Goal: Use online tool/utility: Utilize a website feature to perform a specific function

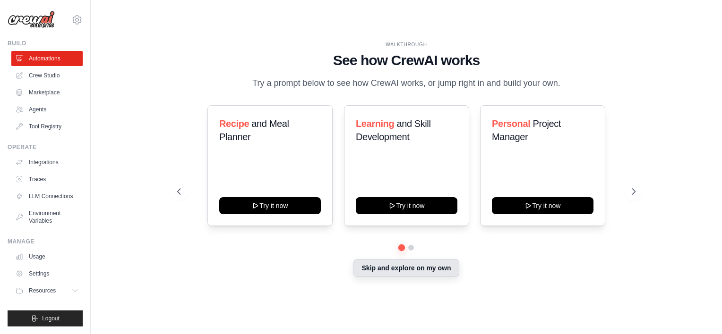
click at [396, 274] on button "Skip and explore on my own" at bounding box center [405, 268] width 105 height 18
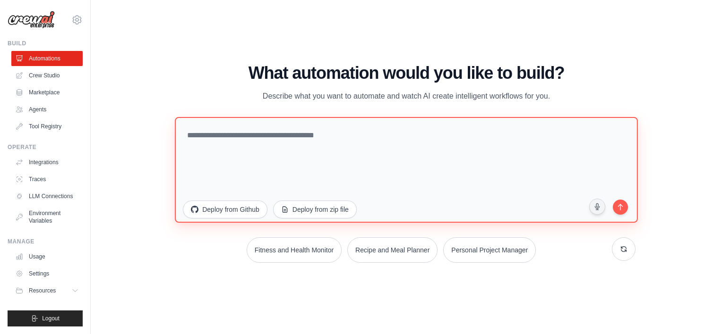
click at [591, 173] on textarea at bounding box center [406, 170] width 462 height 106
paste textarea "**********"
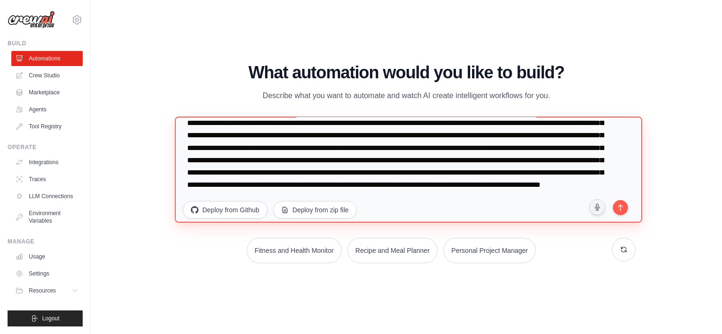
scroll to position [103, 0]
type textarea "**********"
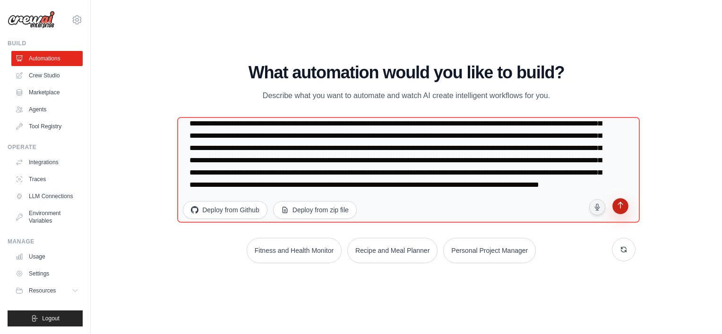
click at [621, 212] on button "submit" at bounding box center [620, 207] width 18 height 18
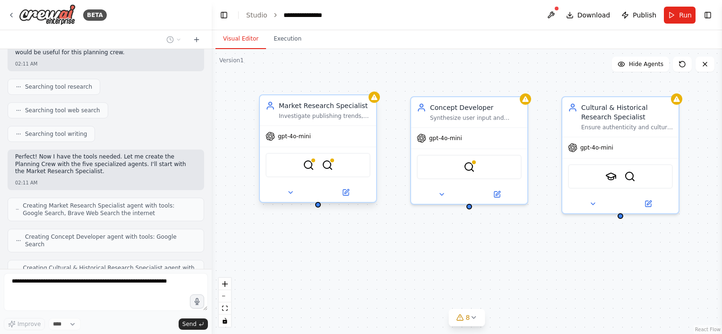
scroll to position [392, 0]
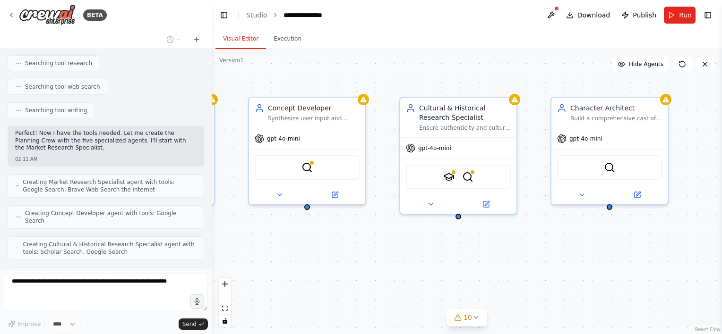
drag, startPoint x: 430, startPoint y: 71, endPoint x: 383, endPoint y: 67, distance: 46.5
click at [383, 68] on div "Market Research Specialist Investigate publishing trends, competitive titles, a…" at bounding box center [467, 191] width 510 height 285
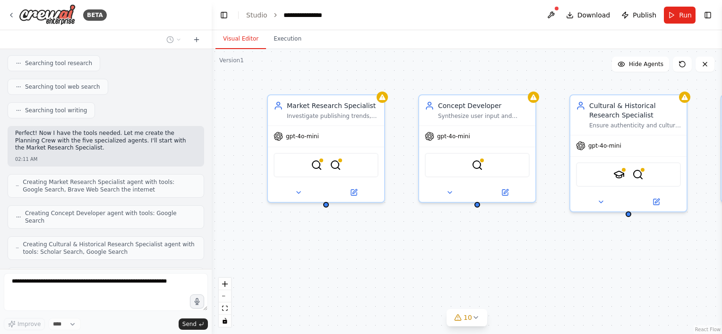
drag, startPoint x: 310, startPoint y: 68, endPoint x: 365, endPoint y: 69, distance: 54.8
click at [365, 69] on div "Market Research Specialist Investigate publishing trends, competitive titles, a…" at bounding box center [467, 191] width 510 height 285
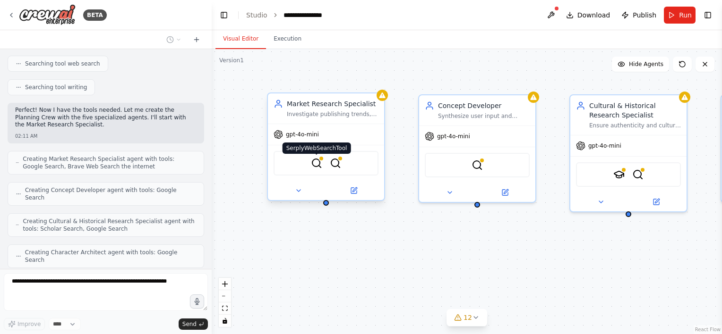
click at [315, 162] on img at bounding box center [316, 163] width 11 height 11
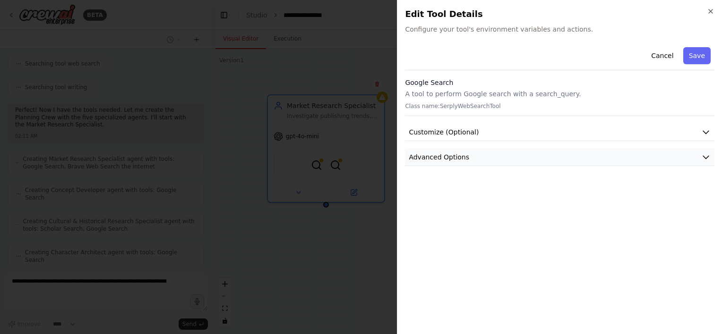
click at [474, 153] on button "Advanced Options" at bounding box center [559, 157] width 309 height 17
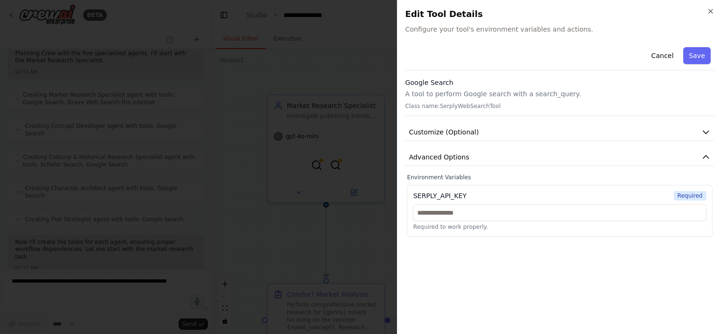
scroll to position [527, 0]
click at [461, 122] on div "Cancel Save Google Search A tool to perform Google search with a search_query. …" at bounding box center [559, 140] width 309 height 194
click at [459, 132] on span "Customize (Optional)" at bounding box center [443, 132] width 70 height 9
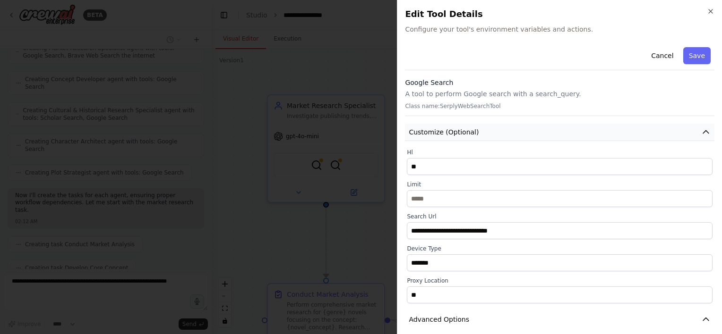
scroll to position [550, 0]
click at [309, 244] on div at bounding box center [361, 167] width 722 height 334
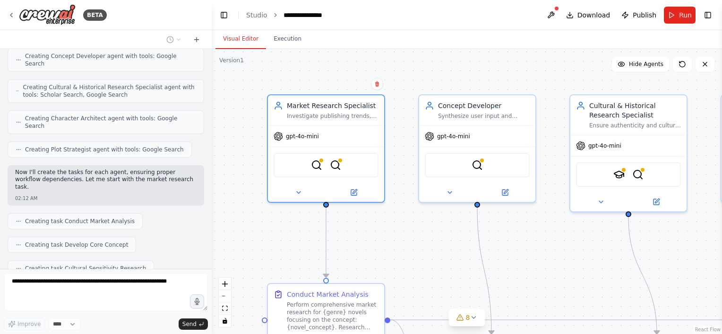
scroll to position [573, 0]
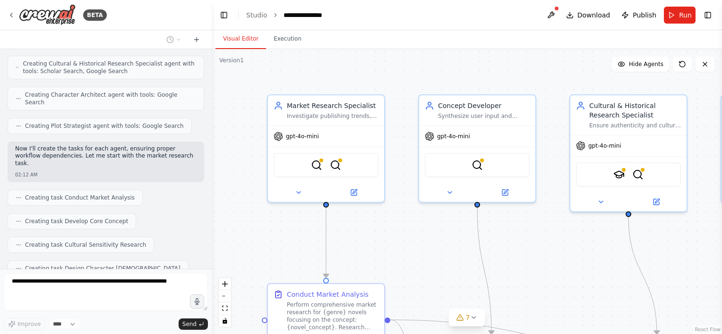
click at [364, 217] on div ".deletable-edge-delete-btn { width: 20px; height: 20px; border: 0px solid #ffff…" at bounding box center [467, 191] width 510 height 285
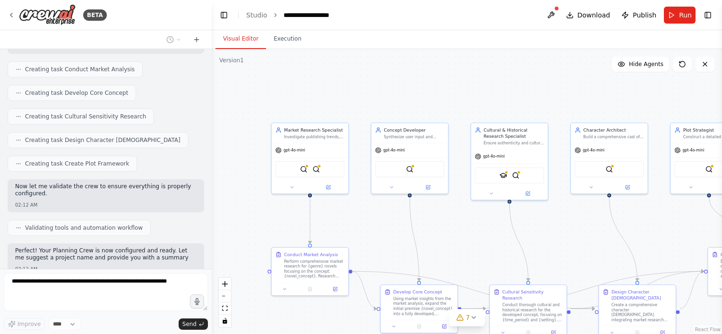
scroll to position [709, 0]
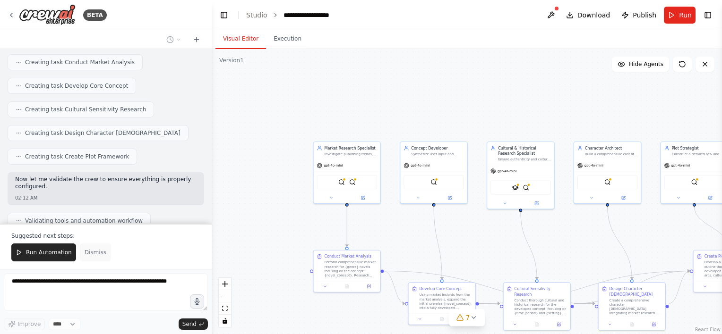
click at [90, 254] on span "Dismiss" at bounding box center [96, 253] width 22 height 8
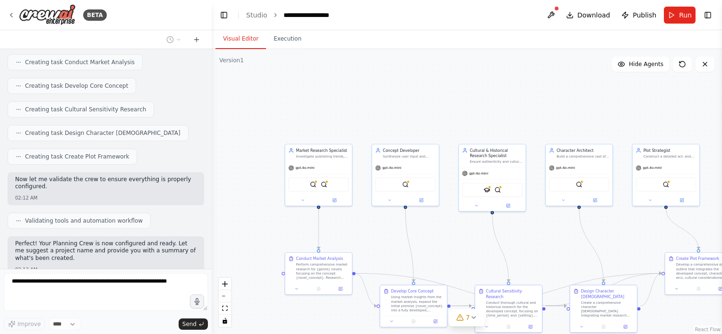
drag, startPoint x: 522, startPoint y: 237, endPoint x: 554, endPoint y: 228, distance: 32.9
click at [522, 237] on div ".deletable-edge-delete-btn { width: 20px; height: 20px; border: 0px solid #ffff…" at bounding box center [467, 191] width 510 height 285
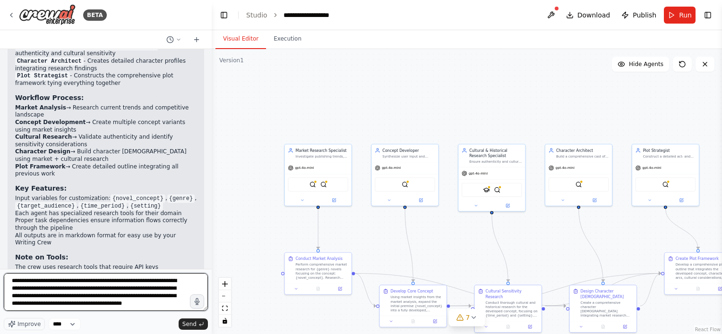
scroll to position [4, 0]
type textarea "**********"
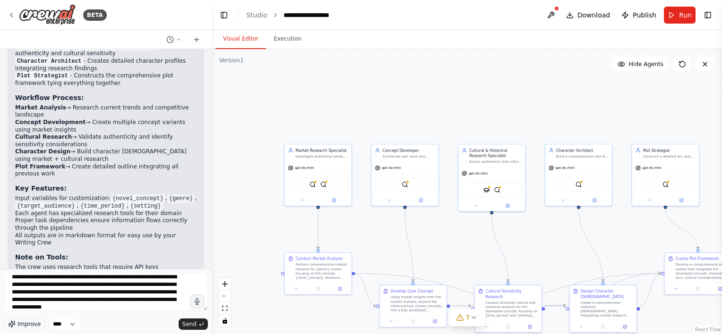
click at [19, 326] on span "Improve" at bounding box center [28, 325] width 23 height 8
click at [188, 323] on span "Send" at bounding box center [189, 325] width 14 height 8
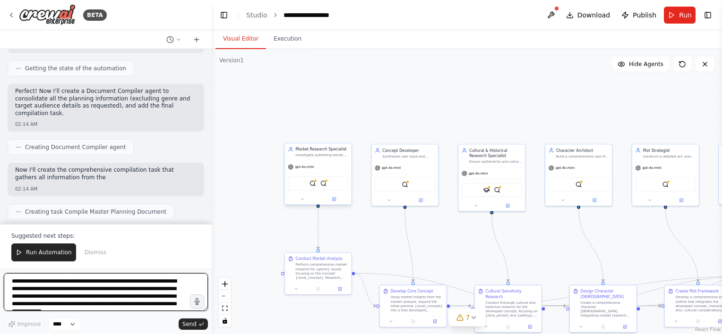
scroll to position [1596, 0]
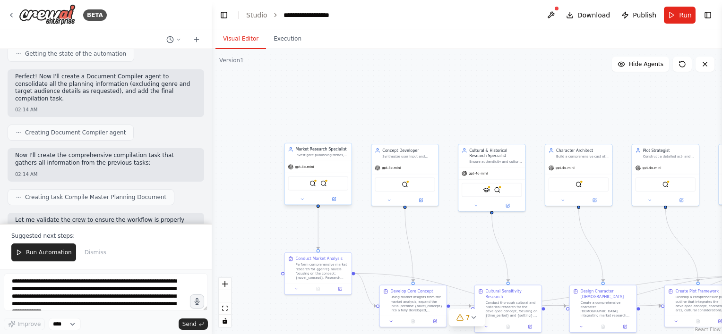
click at [313, 188] on div "SerplyWebSearchTool BraveSearchTool" at bounding box center [318, 184] width 60 height 14
click at [312, 183] on img at bounding box center [312, 183] width 7 height 7
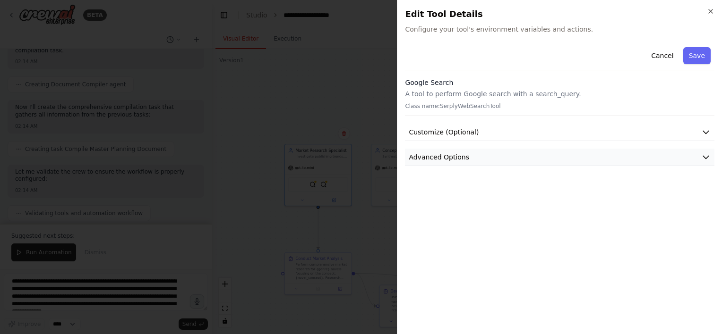
click at [450, 159] on span "Advanced Options" at bounding box center [438, 157] width 60 height 9
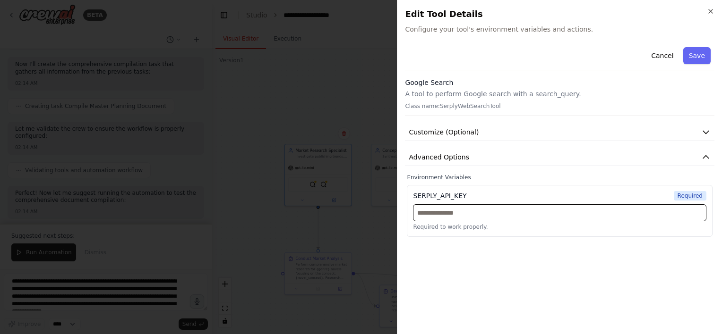
click at [450, 218] on input "text" at bounding box center [559, 212] width 293 height 17
paste input "**********"
type input "**********"
drag, startPoint x: 582, startPoint y: 276, endPoint x: 584, endPoint y: 266, distance: 9.6
click at [582, 276] on div "**********" at bounding box center [559, 184] width 309 height 283
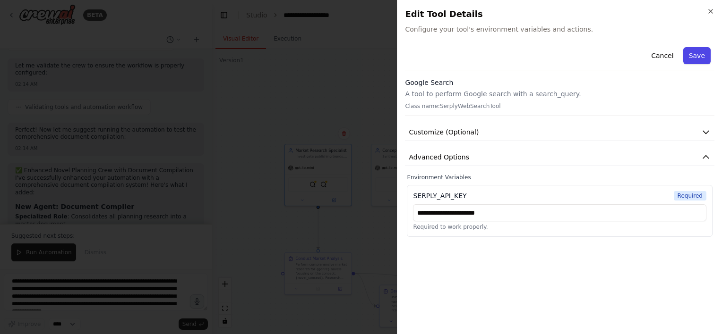
scroll to position [1758, 0]
click at [701, 55] on button "Save" at bounding box center [696, 55] width 27 height 17
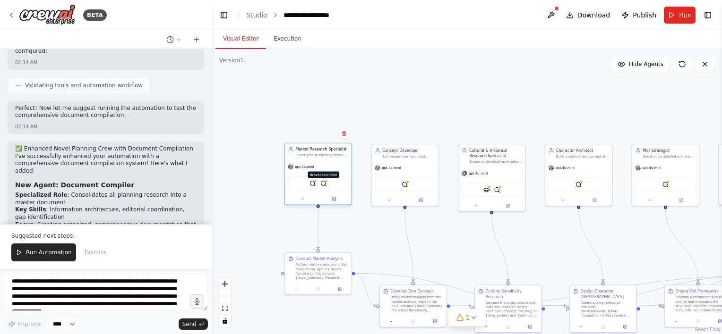
scroll to position [1780, 0]
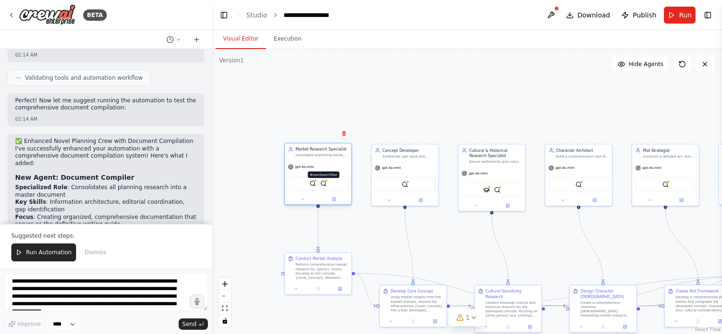
click at [323, 183] on img at bounding box center [323, 183] width 7 height 7
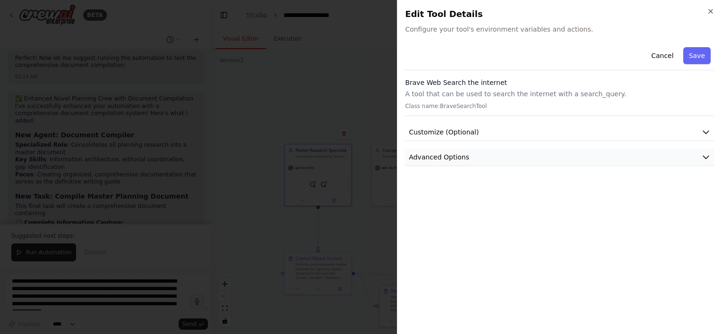
click at [493, 158] on button "Advanced Options" at bounding box center [559, 157] width 309 height 17
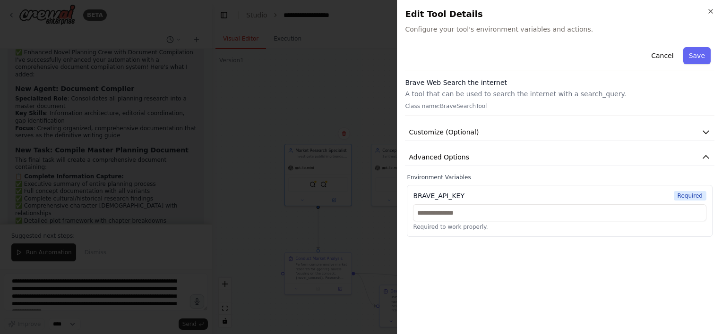
scroll to position [1878, 0]
click at [453, 215] on input "text" at bounding box center [559, 212] width 293 height 17
paste input "**********"
type input "**********"
click at [695, 51] on button "Save" at bounding box center [696, 55] width 27 height 17
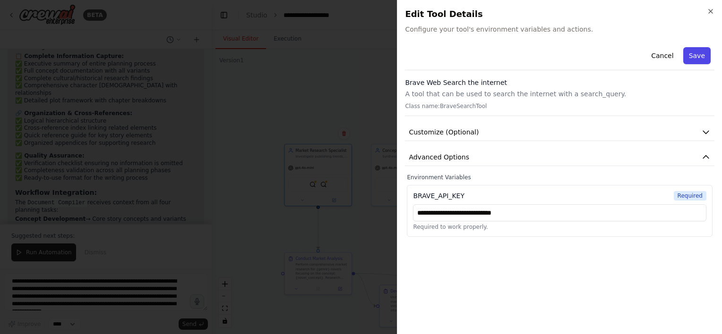
scroll to position [1999, 0]
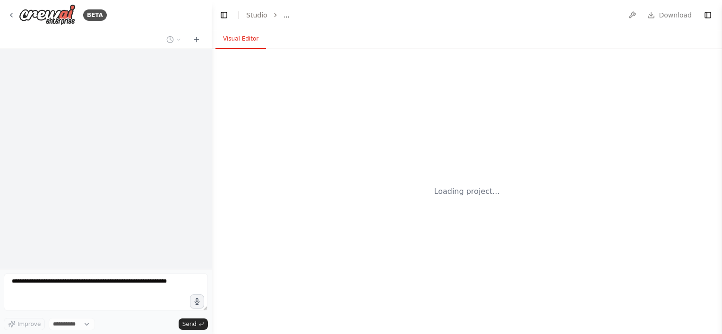
select select "****"
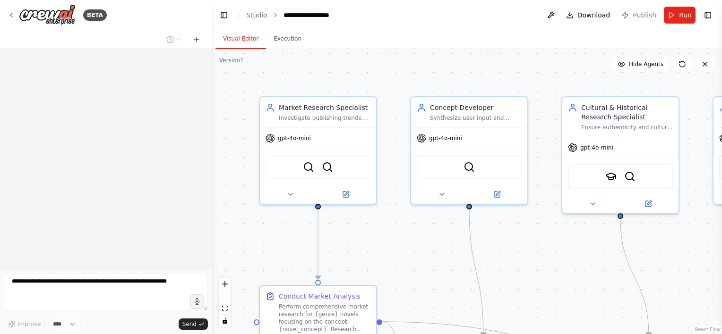
click at [459, 273] on div ".deletable-edge-delete-btn { width: 20px; height: 20px; border: 0px solid #ffff…" at bounding box center [467, 191] width 510 height 285
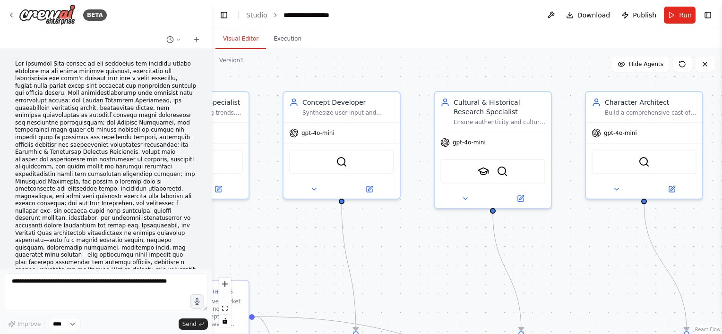
scroll to position [1976, 0]
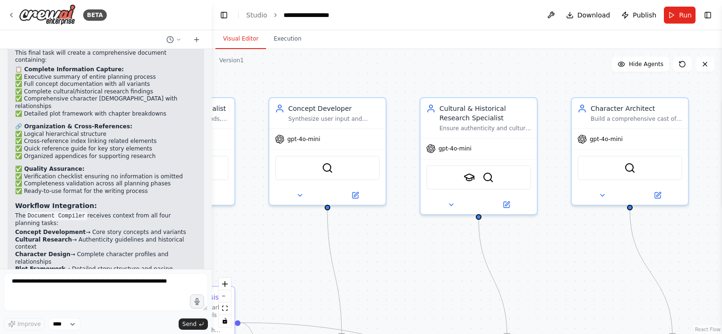
drag, startPoint x: 659, startPoint y: 248, endPoint x: 563, endPoint y: 245, distance: 95.9
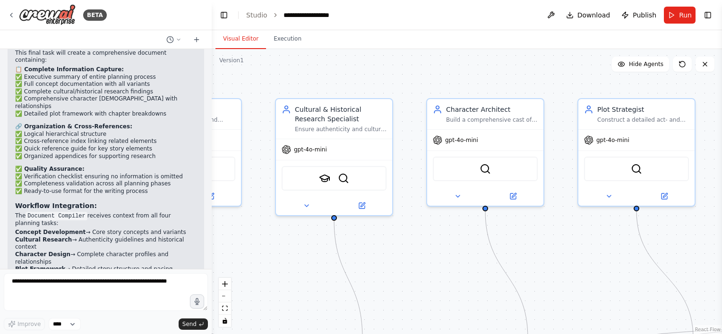
click at [559, 245] on div ".deletable-edge-delete-btn { width: 20px; height: 20px; border: 0px solid #ffff…" at bounding box center [467, 191] width 510 height 285
drag, startPoint x: 248, startPoint y: 266, endPoint x: 285, endPoint y: 263, distance: 37.5
click at [284, 264] on div ".deletable-edge-delete-btn { width: 20px; height: 20px; border: 0px solid #ffff…" at bounding box center [467, 191] width 510 height 285
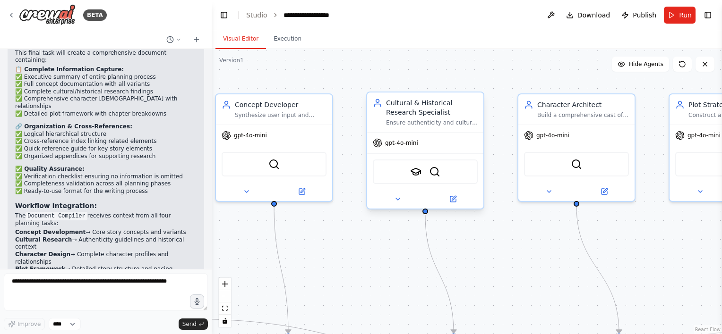
drag, startPoint x: 327, startPoint y: 249, endPoint x: 604, endPoint y: 109, distance: 310.0
click at [458, 236] on div ".deletable-edge-delete-btn { width: 20px; height: 20px; border: 0px solid #ffff…" at bounding box center [467, 191] width 510 height 285
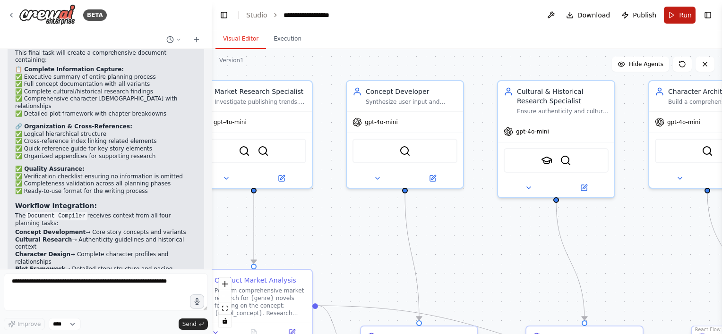
click at [673, 13] on button "Run" at bounding box center [679, 15] width 32 height 17
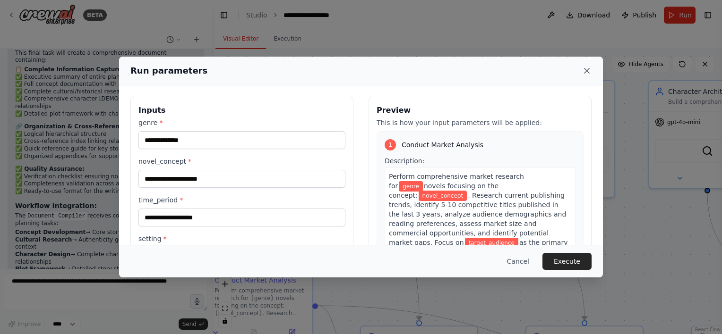
click at [589, 68] on icon at bounding box center [586, 70] width 9 height 9
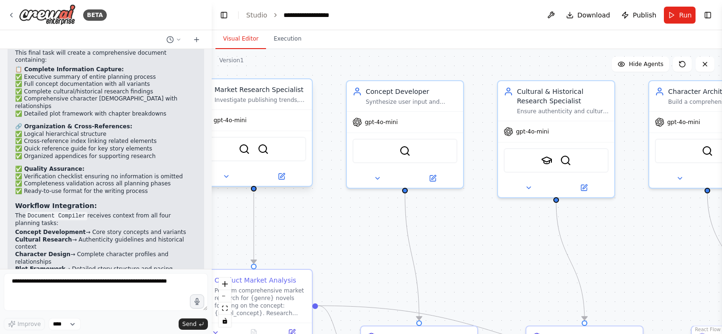
click at [281, 124] on div "gpt-4o-mini" at bounding box center [254, 120] width 116 height 21
click at [367, 62] on div ".deletable-edge-delete-btn { width: 20px; height: 20px; border: 0px solid #ffff…" at bounding box center [467, 191] width 510 height 285
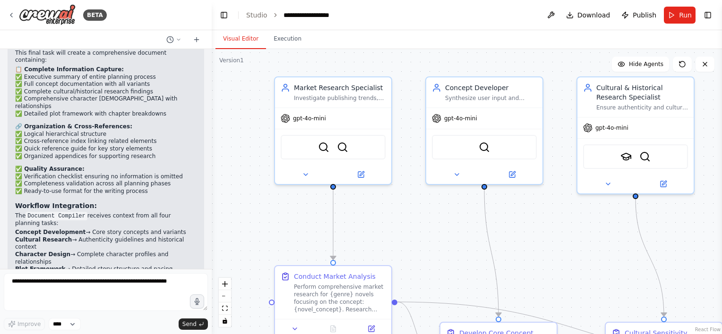
drag, startPoint x: 344, startPoint y: 64, endPoint x: 457, endPoint y: 61, distance: 113.4
click at [466, 63] on div ".deletable-edge-delete-btn { width: 20px; height: 20px; border: 0px solid #ffff…" at bounding box center [467, 191] width 510 height 285
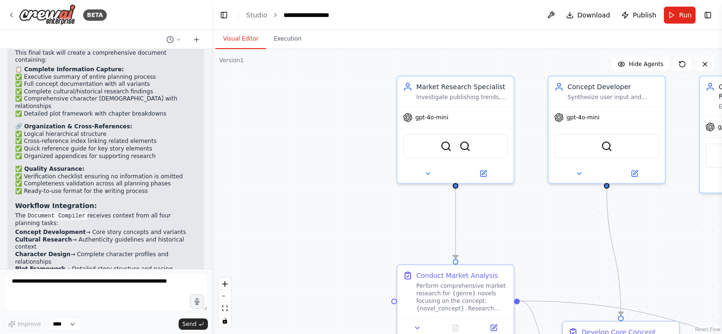
click at [347, 99] on div ".deletable-edge-delete-btn { width: 20px; height: 20px; border: 0px solid #ffff…" at bounding box center [467, 191] width 510 height 285
click at [680, 16] on span "Run" at bounding box center [685, 14] width 13 height 9
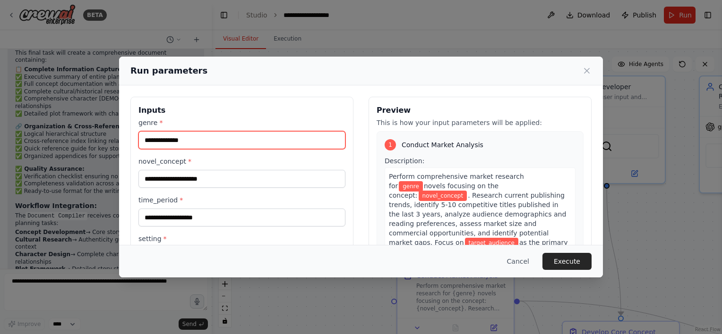
click at [181, 142] on input "genre *" at bounding box center [241, 140] width 207 height 18
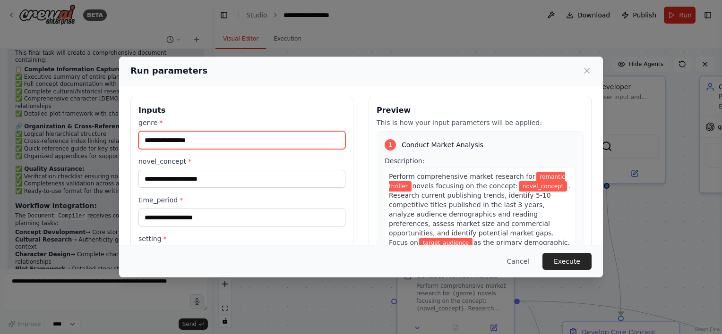
type input "**********"
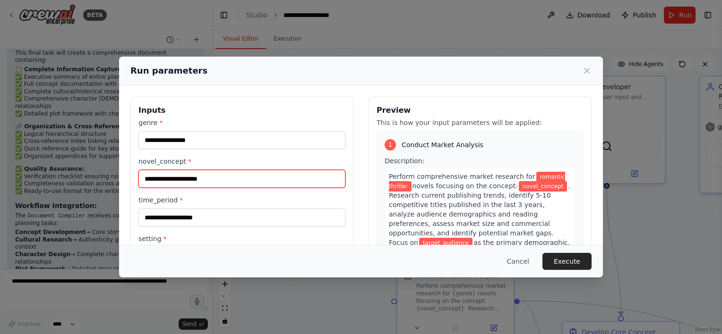
click at [186, 177] on input "novel_concept *" at bounding box center [241, 179] width 207 height 18
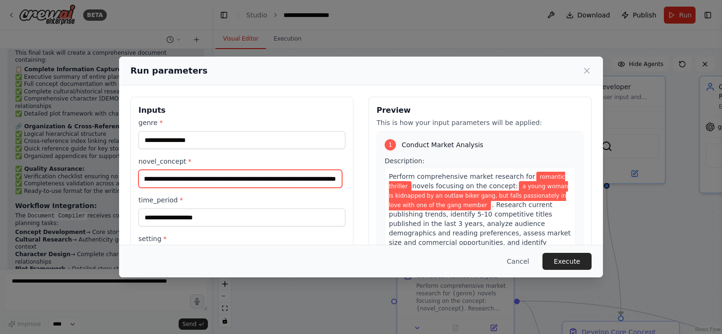
scroll to position [0, 144]
type input "**********"
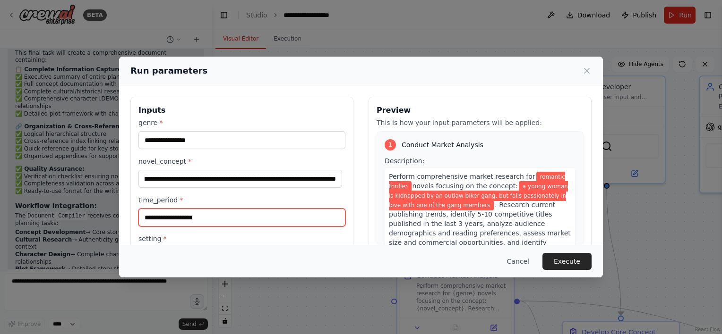
click at [174, 219] on input "time_period *" at bounding box center [241, 218] width 207 height 18
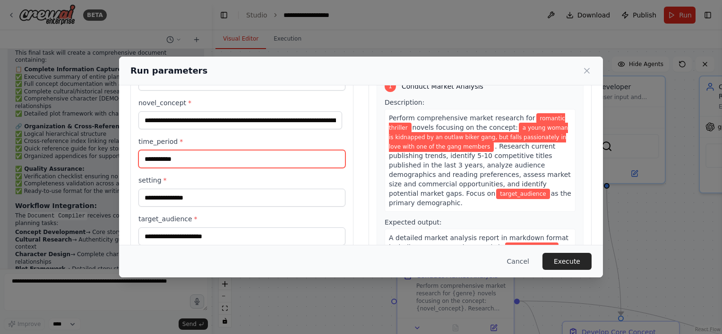
scroll to position [86, 0]
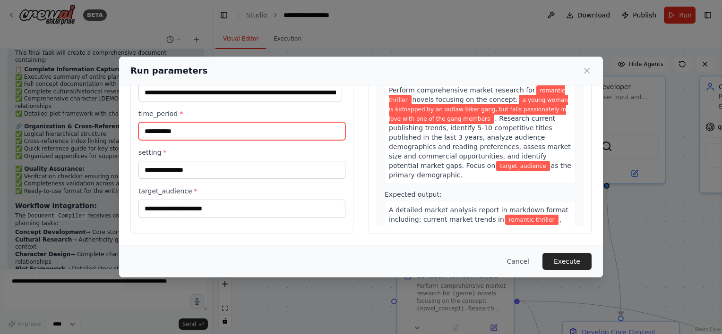
type input "**********"
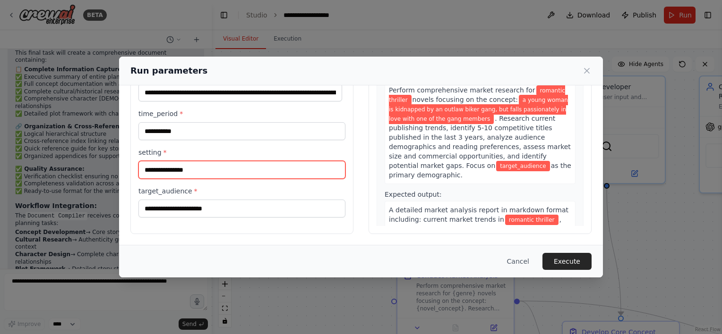
click at [172, 175] on input "setting *" at bounding box center [241, 170] width 207 height 18
type input "**********"
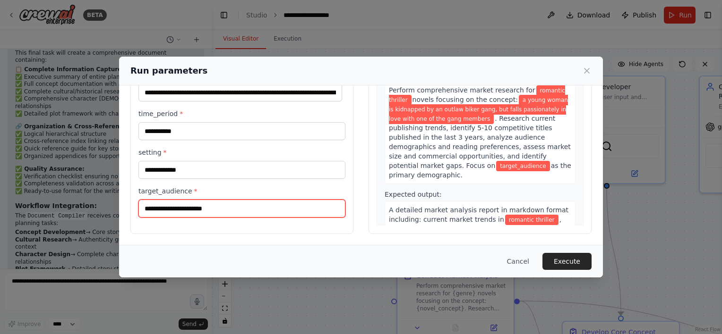
click at [186, 208] on input "target_audience *" at bounding box center [241, 209] width 207 height 18
type input "******"
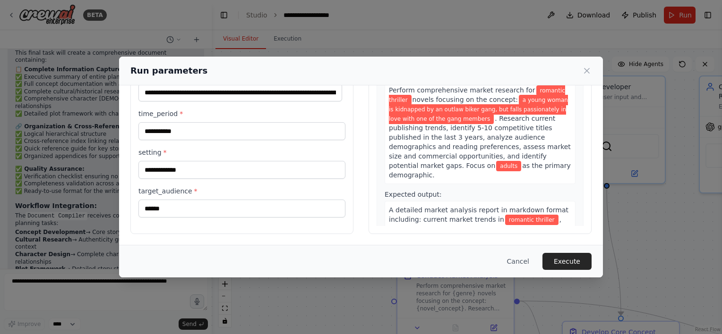
click at [563, 265] on button "Execute" at bounding box center [566, 261] width 49 height 17
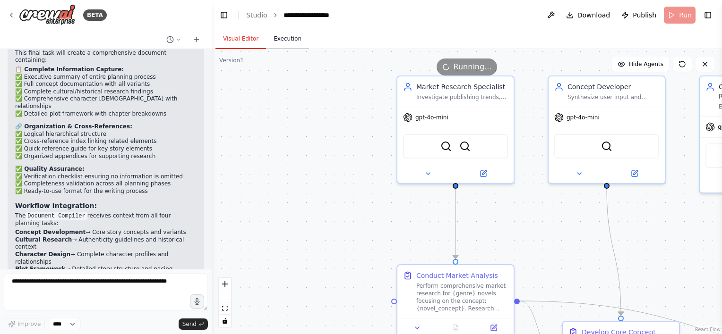
click at [286, 43] on button "Execution" at bounding box center [287, 39] width 43 height 20
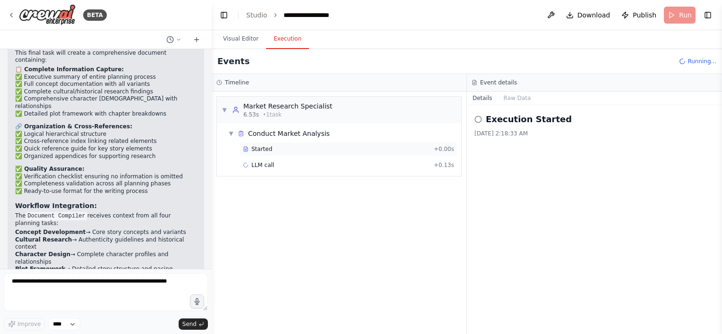
click at [304, 149] on div "Started" at bounding box center [336, 149] width 187 height 8
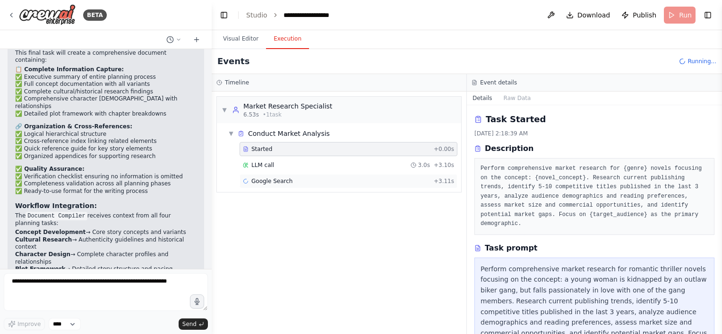
click at [304, 181] on div "Google Search + 3.11s" at bounding box center [348, 182] width 211 height 8
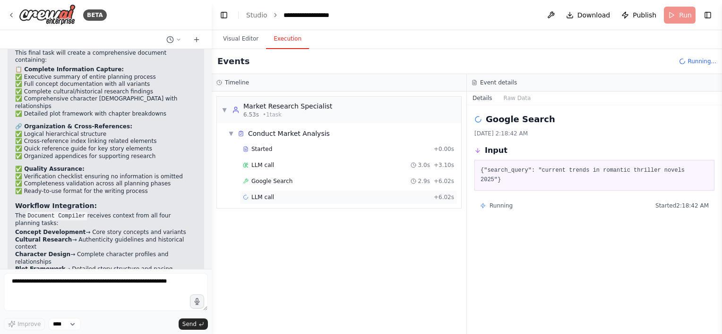
click at [304, 199] on div "LLM call + 6.02s" at bounding box center [348, 198] width 211 height 8
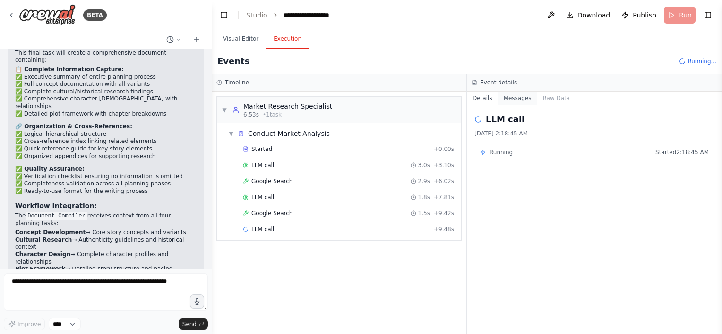
click at [511, 100] on button "Messages" at bounding box center [517, 98] width 39 height 13
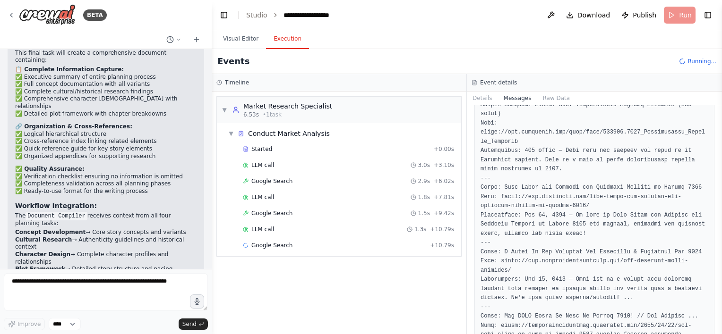
scroll to position [1177, 0]
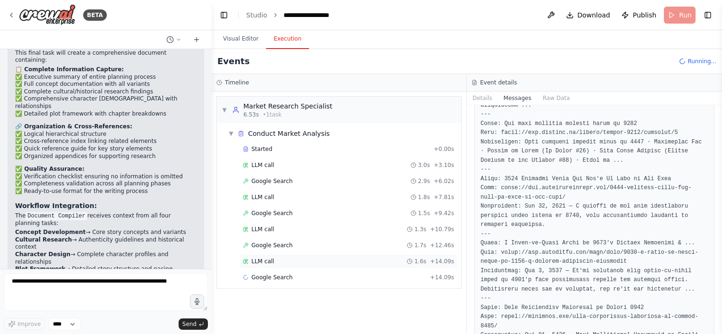
click at [299, 261] on div "LLM call 1.6s + 14.09s" at bounding box center [348, 262] width 211 height 8
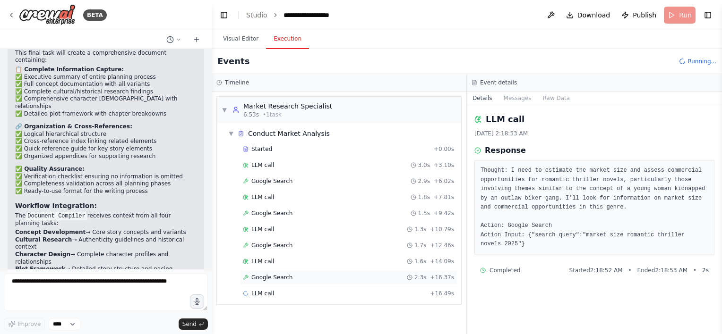
click at [300, 281] on div "Google Search 2.3s + 16.37s" at bounding box center [348, 278] width 218 height 14
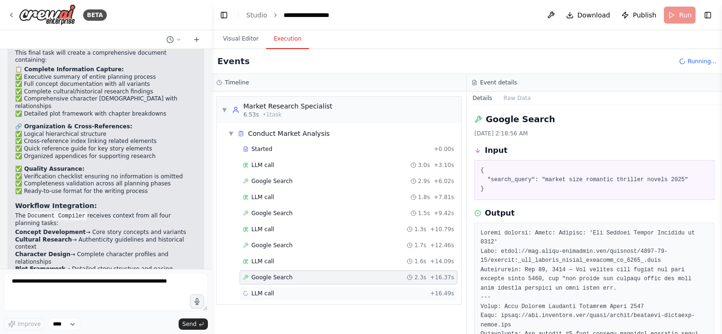
click at [297, 294] on div "LLM call + 16.49s" at bounding box center [348, 294] width 211 height 8
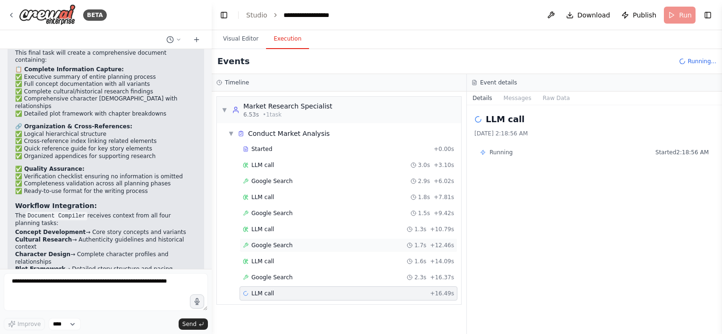
click at [312, 242] on div "Google Search 1.7s + 12.46s" at bounding box center [348, 246] width 211 height 8
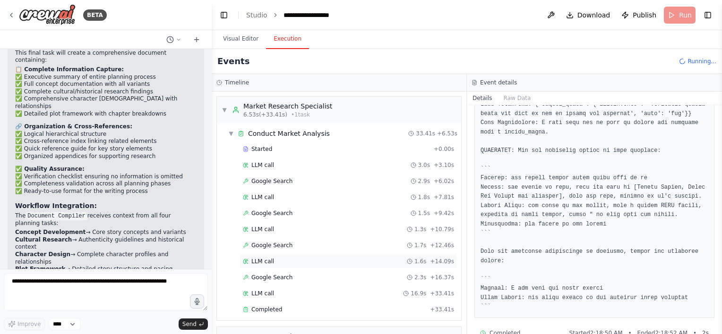
scroll to position [80, 0]
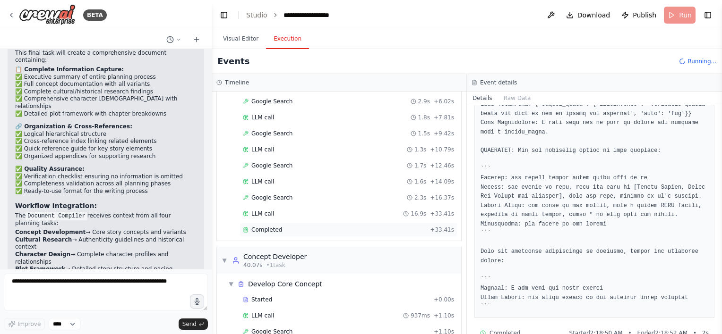
click at [281, 230] on div "Completed" at bounding box center [334, 230] width 183 height 8
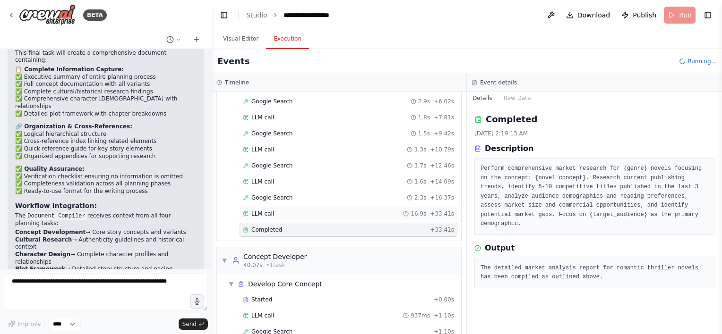
click at [293, 213] on div "LLM call 16.9s + 33.41s" at bounding box center [348, 214] width 211 height 8
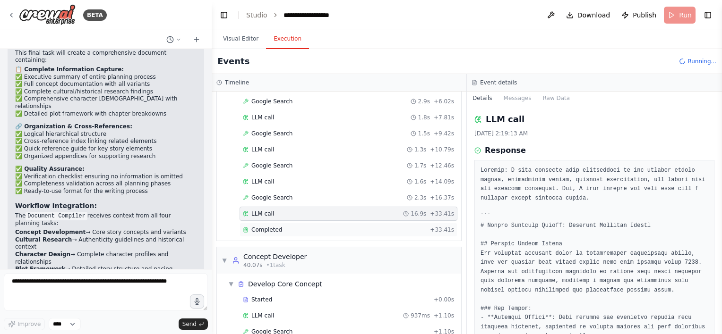
click at [297, 226] on div "Completed" at bounding box center [334, 230] width 183 height 8
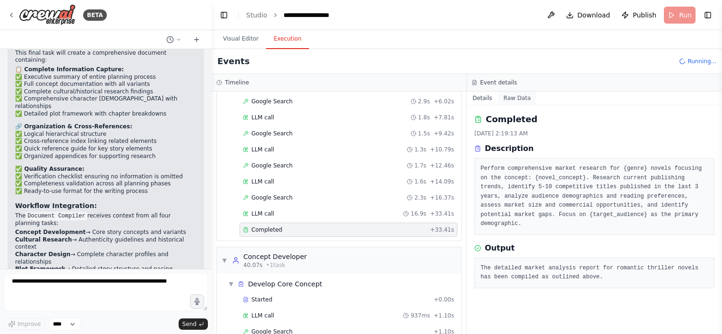
click at [515, 94] on button "Raw Data" at bounding box center [517, 98] width 39 height 13
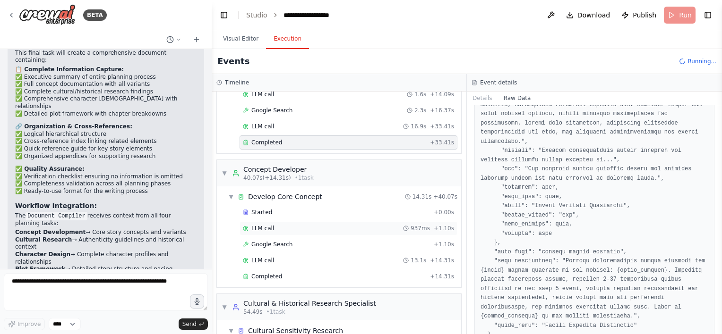
scroll to position [221, 0]
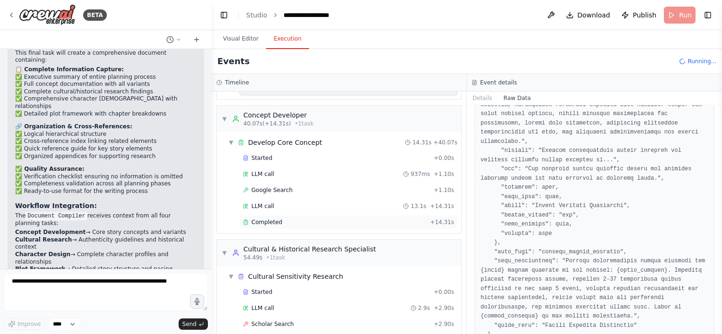
click at [361, 219] on div "Completed" at bounding box center [334, 223] width 183 height 8
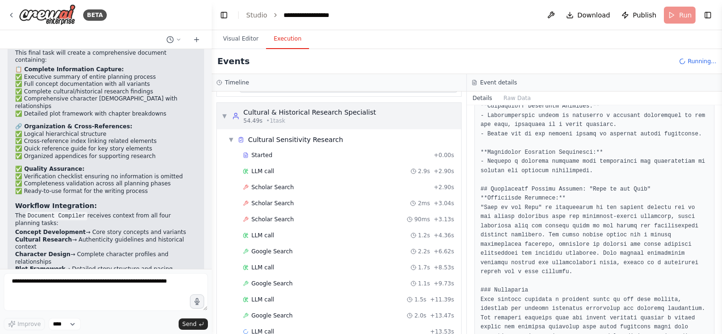
scroll to position [363, 0]
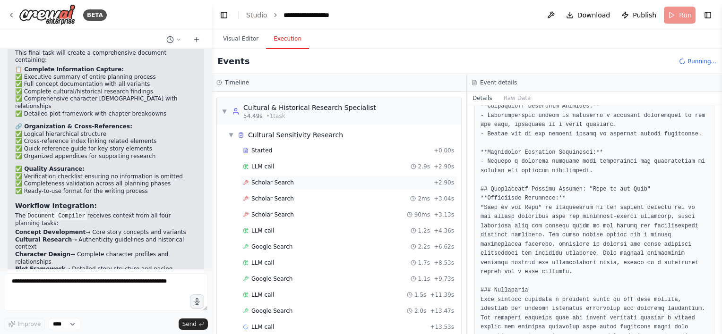
click at [317, 181] on div "Scholar Search + 2.90s" at bounding box center [348, 183] width 211 height 8
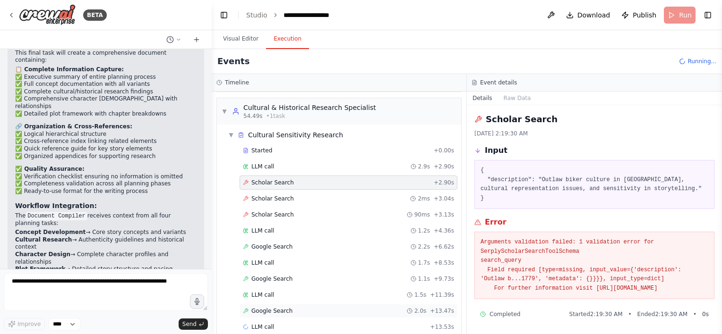
click at [304, 307] on div "Google Search 2.0s + 13.47s" at bounding box center [348, 311] width 211 height 8
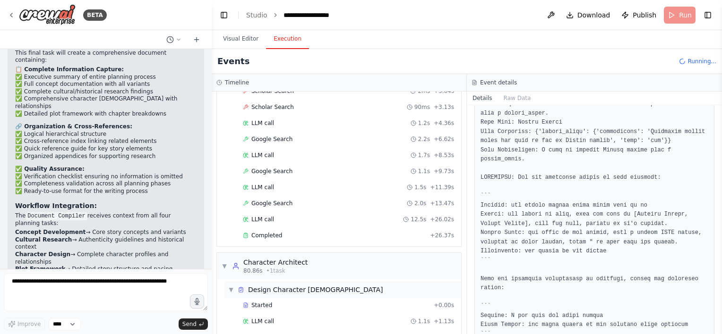
scroll to position [489, 0]
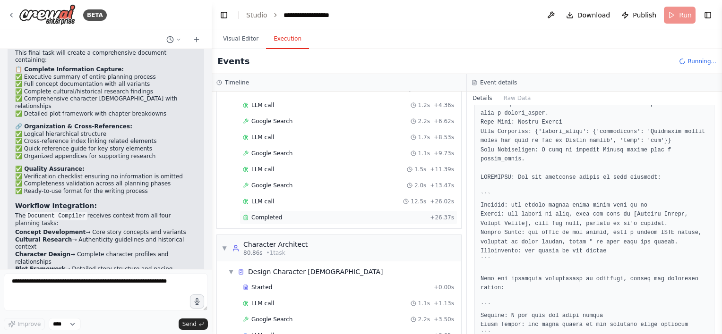
click at [298, 214] on div "Completed" at bounding box center [334, 218] width 183 height 8
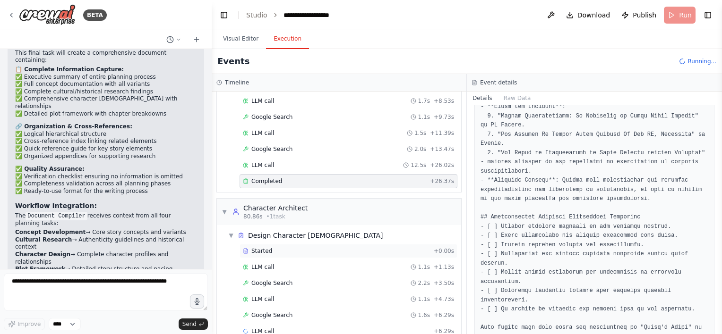
scroll to position [536, 0]
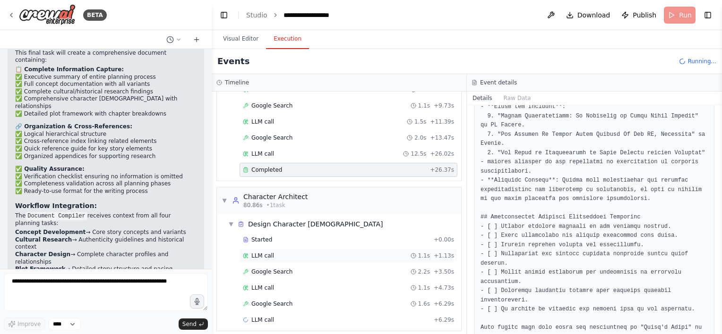
click at [269, 249] on div "LLM call 1.1s + 1.13s" at bounding box center [348, 256] width 218 height 14
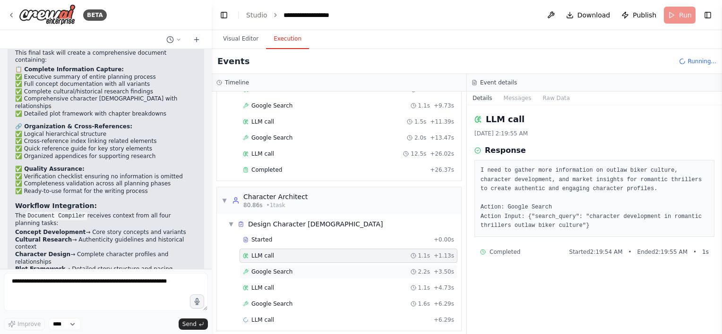
click at [272, 268] on span "Google Search" at bounding box center [271, 272] width 41 height 8
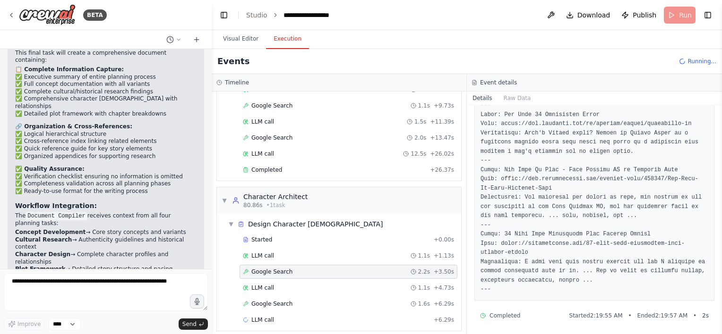
scroll to position [617, 0]
click at [283, 300] on div "Google Search 1.6s + 6.29s" at bounding box center [348, 304] width 218 height 14
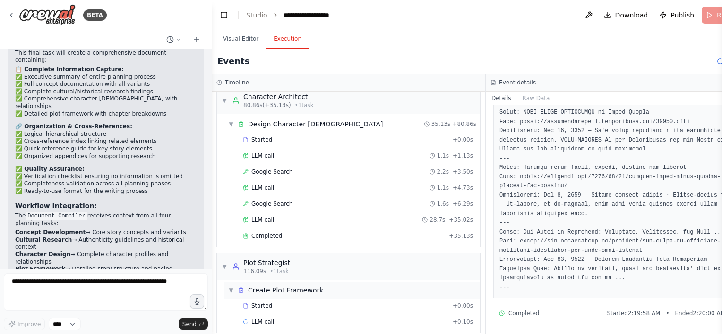
scroll to position [638, 0]
click at [313, 231] on div "Completed" at bounding box center [344, 235] width 202 height 8
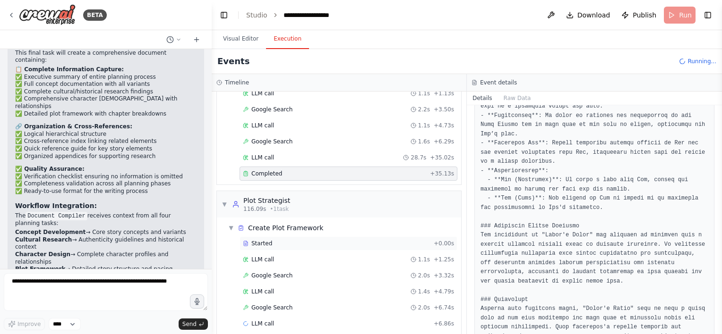
scroll to position [701, 0]
click at [307, 270] on div "Google Search 2.0s + 3.32s" at bounding box center [348, 274] width 211 height 8
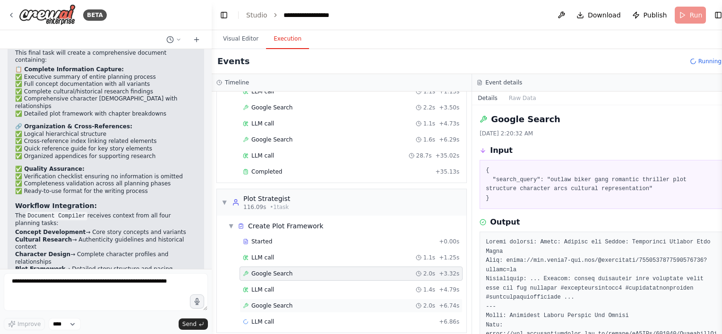
click at [320, 299] on div "Google Search 2.0s + 6.74s" at bounding box center [350, 306] width 223 height 14
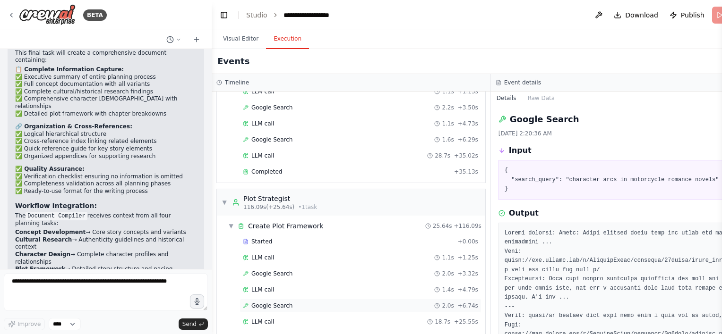
scroll to position [802, 0]
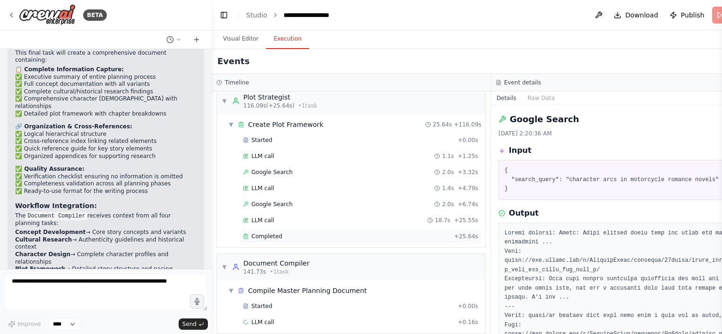
click at [307, 233] on div "Completed" at bounding box center [346, 237] width 207 height 8
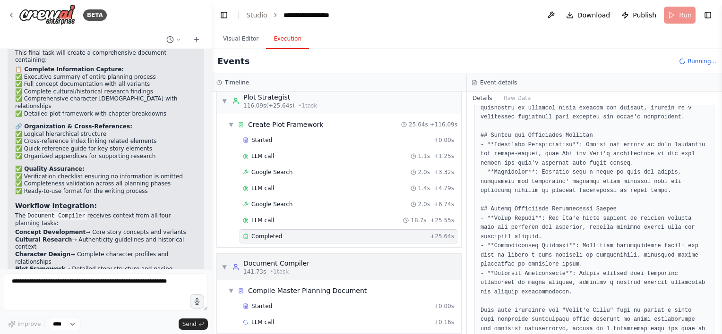
scroll to position [954, 0]
click at [258, 303] on span "Started" at bounding box center [261, 307] width 21 height 8
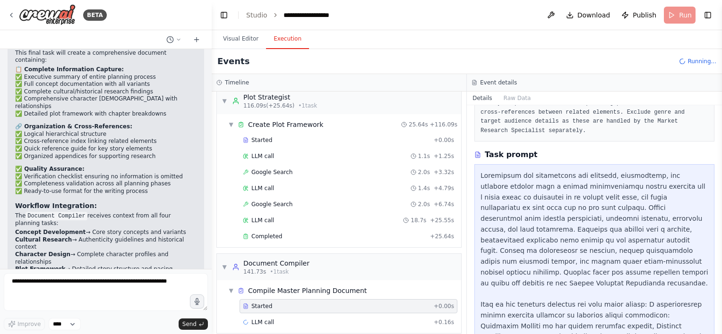
scroll to position [0, 0]
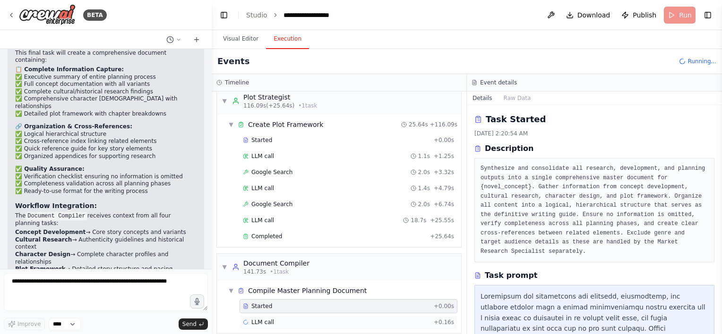
click at [274, 319] on div "LLM call + 0.16s" at bounding box center [348, 323] width 211 height 8
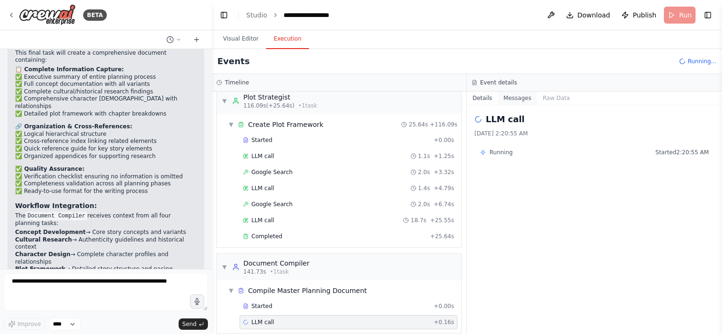
click at [502, 100] on button "Messages" at bounding box center [517, 98] width 39 height 13
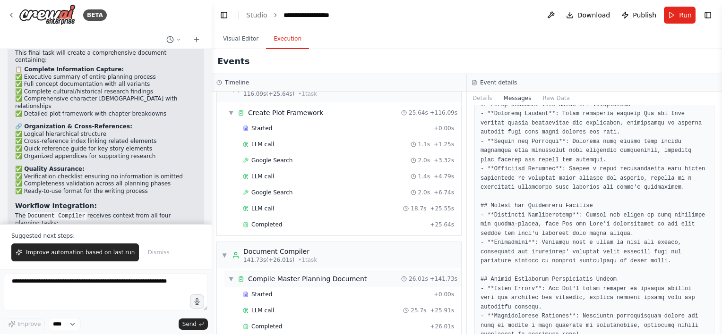
scroll to position [818, 0]
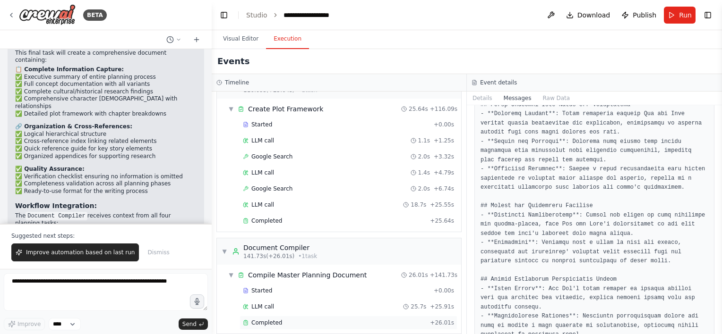
click at [286, 319] on div "Completed" at bounding box center [334, 323] width 183 height 8
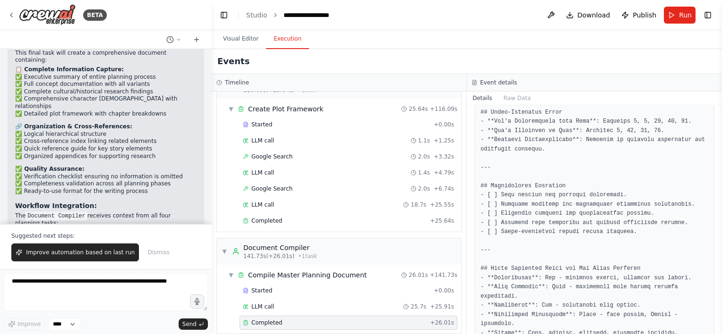
scroll to position [1667, 0]
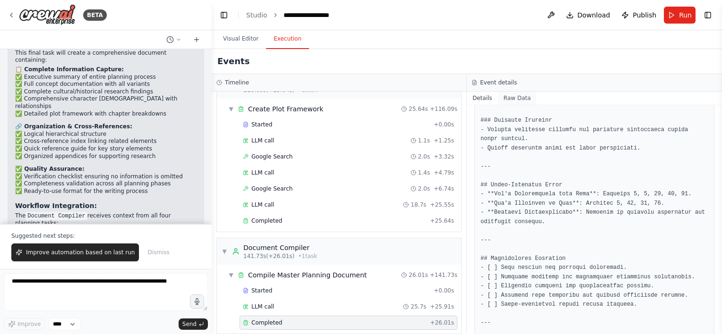
click at [507, 102] on button "Raw Data" at bounding box center [517, 98] width 39 height 13
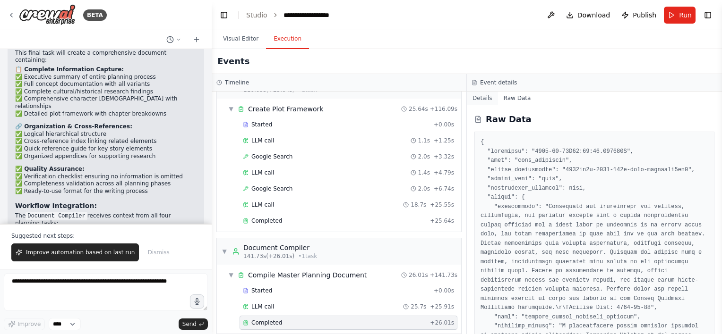
click at [477, 98] on button "Details" at bounding box center [482, 98] width 31 height 13
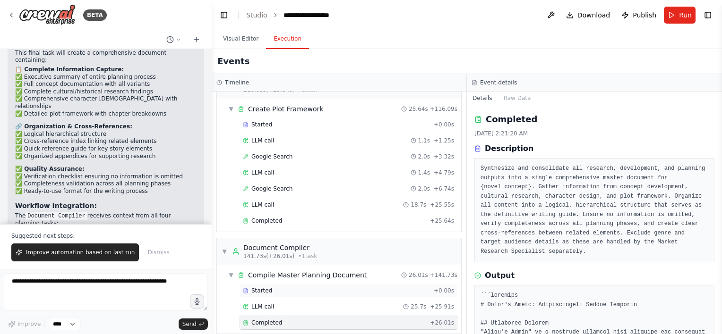
click at [272, 287] on div "Started" at bounding box center [336, 291] width 187 height 8
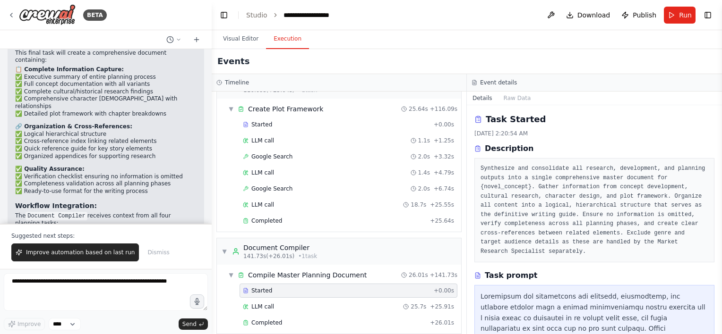
click at [289, 322] on div "▼ Compile Master Planning Document 26.01s + 141.73s Started + 0.00s LLM call 25…" at bounding box center [339, 299] width 244 height 69
click at [288, 319] on div "Completed" at bounding box center [334, 323] width 183 height 8
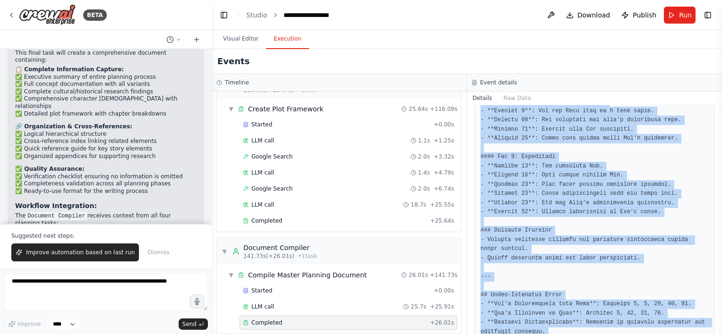
scroll to position [1856, 0]
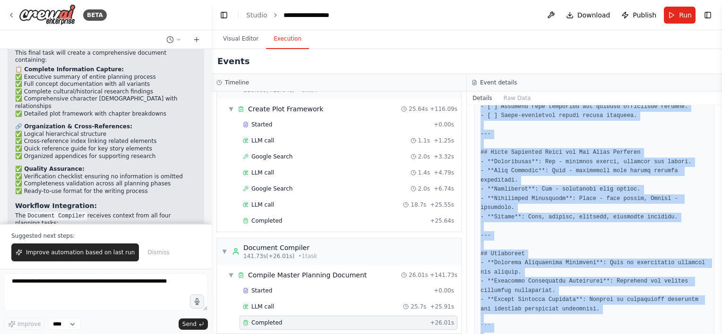
drag, startPoint x: 480, startPoint y: 154, endPoint x: 622, endPoint y: 316, distance: 215.9
copy pre "# Rider's Heart: Comprehensive Master Document ## Executive Summary "Rider's He…"
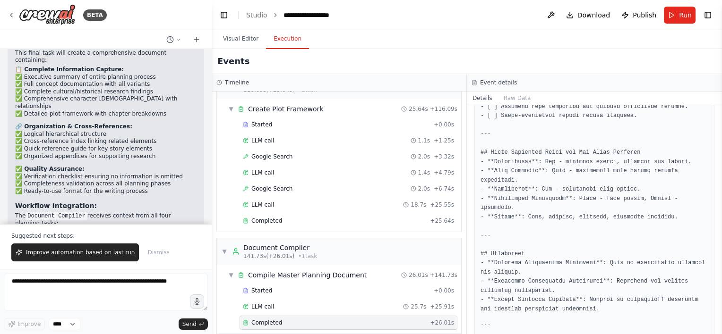
click at [72, 257] on button "Improve automation based on last run" at bounding box center [75, 253] width 128 height 18
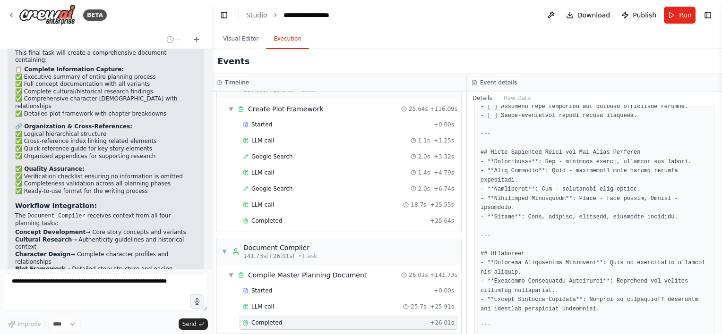
scroll to position [2000, 0]
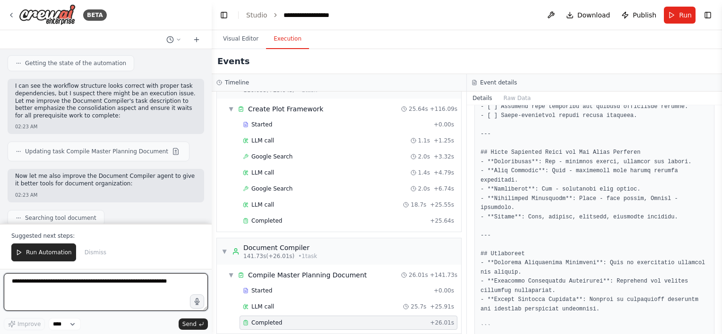
scroll to position [2588, 0]
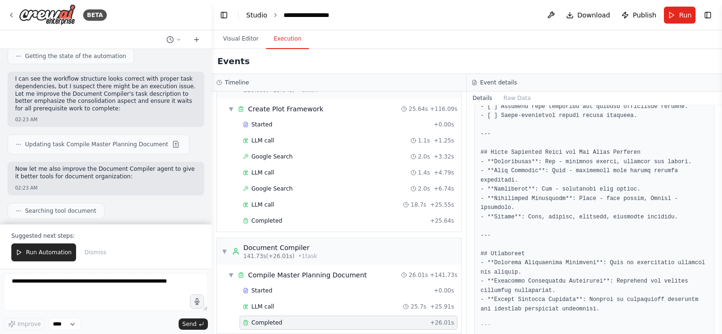
click at [257, 17] on link "Studio" at bounding box center [256, 15] width 21 height 8
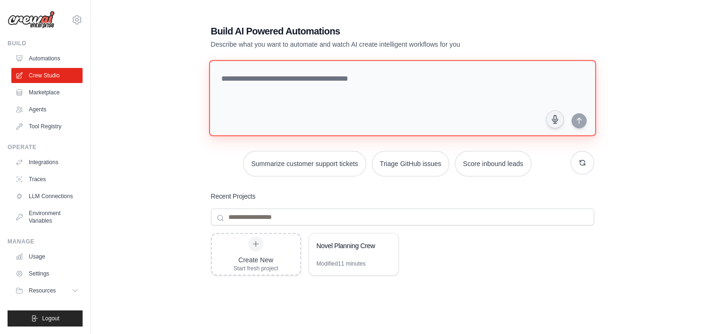
click at [584, 80] on textarea at bounding box center [402, 98] width 387 height 77
click at [567, 81] on textarea at bounding box center [402, 98] width 387 height 77
paste textarea "**********"
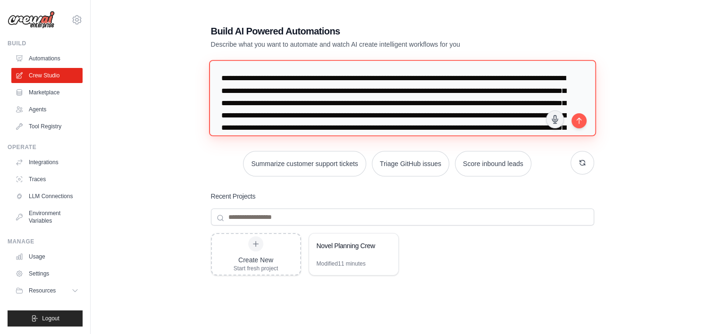
scroll to position [156, 0]
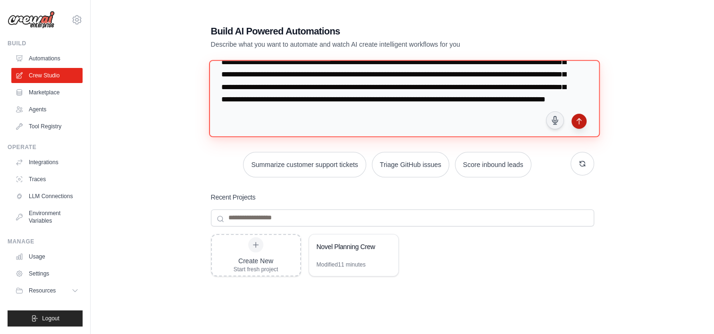
type textarea "**********"
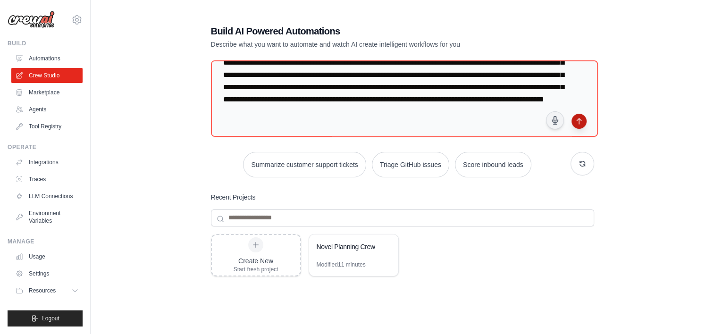
click at [579, 123] on icon "submit" at bounding box center [579, 122] width 4 height 6
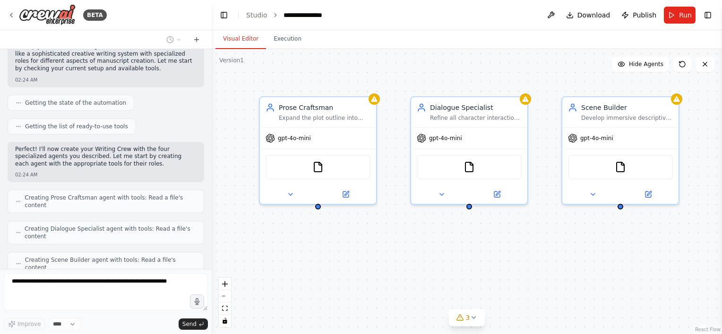
scroll to position [305, 0]
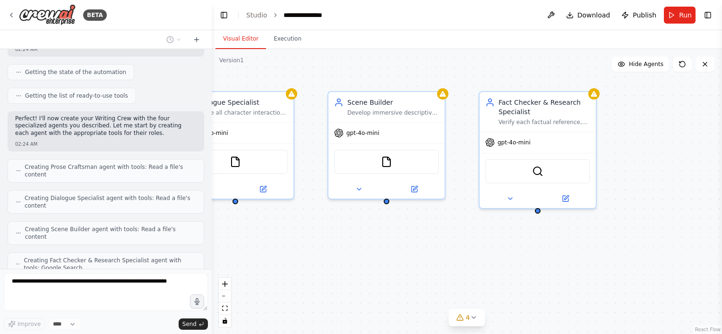
drag, startPoint x: 569, startPoint y: 261, endPoint x: 334, endPoint y: 255, distance: 234.3
click at [334, 255] on div "Prose Craftsman Expand the plot outline into engaging chapters, ensuring each n…" at bounding box center [467, 191] width 510 height 285
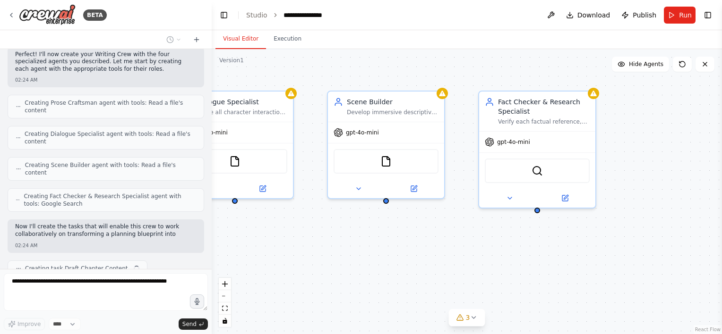
scroll to position [376, 0]
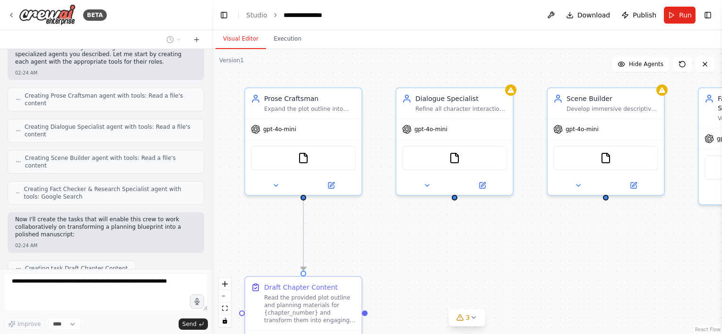
drag, startPoint x: 335, startPoint y: 255, endPoint x: 555, endPoint y: 251, distance: 219.6
click at [555, 251] on div ".deletable-edge-delete-btn { width: 20px; height: 20px; border: 0px solid #ffff…" at bounding box center [467, 191] width 510 height 285
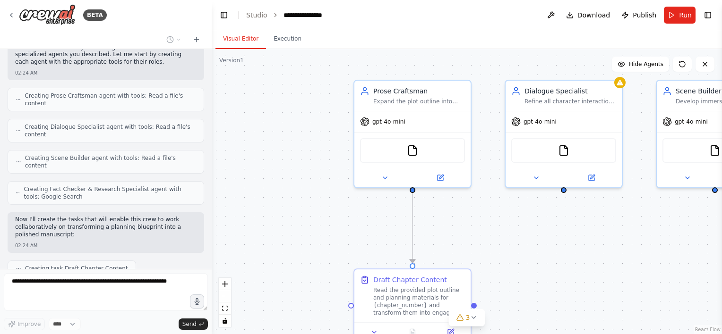
drag, startPoint x: 422, startPoint y: 235, endPoint x: 541, endPoint y: 226, distance: 118.8
click at [541, 226] on div ".deletable-edge-delete-btn { width: 20px; height: 20px; border: 0px solid #ffff…" at bounding box center [467, 191] width 510 height 285
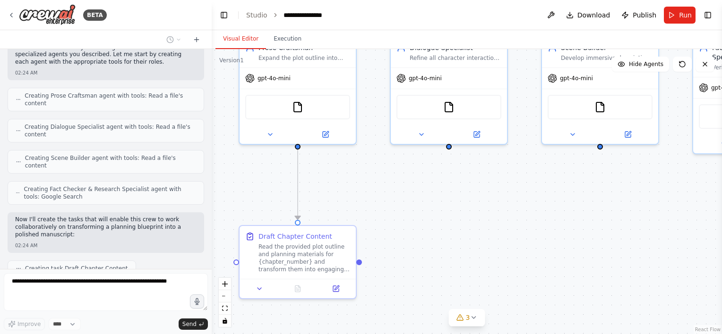
drag, startPoint x: 493, startPoint y: 222, endPoint x: 459, endPoint y: 210, distance: 36.8
click at [459, 210] on div ".deletable-edge-delete-btn { width: 20px; height: 20px; border: 0px solid #ffff…" at bounding box center [467, 191] width 510 height 285
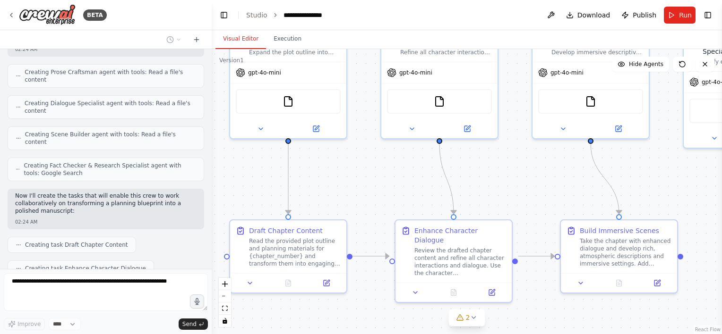
scroll to position [423, 0]
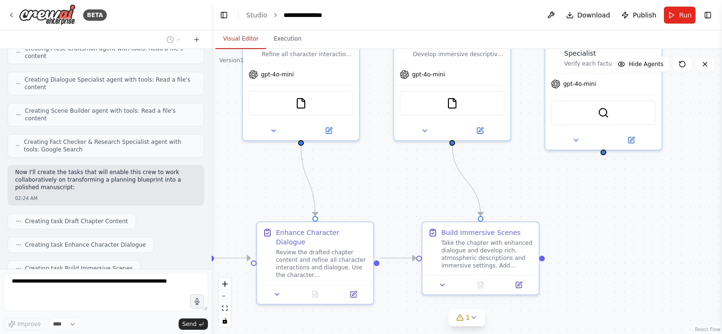
drag, startPoint x: 709, startPoint y: 190, endPoint x: 557, endPoint y: 191, distance: 151.6
click at [557, 191] on div ".deletable-edge-delete-btn { width: 20px; height: 20px; border: 0px solid #ffff…" at bounding box center [467, 191] width 510 height 285
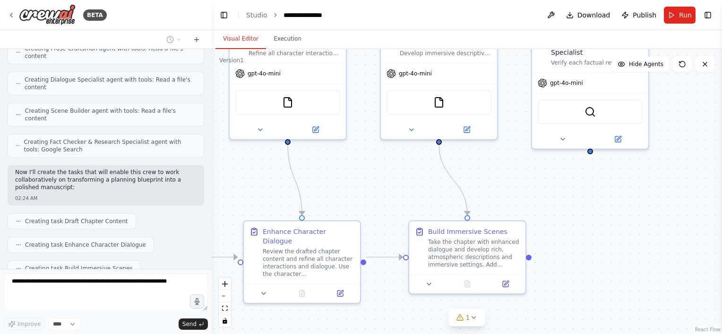
scroll to position [446, 0]
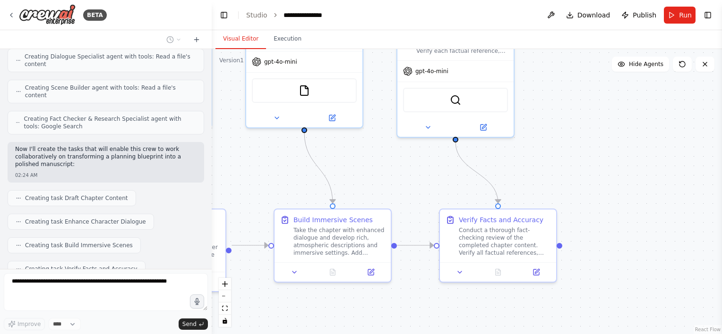
drag, startPoint x: 433, startPoint y: 183, endPoint x: 376, endPoint y: 171, distance: 57.9
click at [377, 171] on div ".deletable-edge-delete-btn { width: 20px; height: 20px; border: 0px solid #ffff…" at bounding box center [467, 191] width 510 height 285
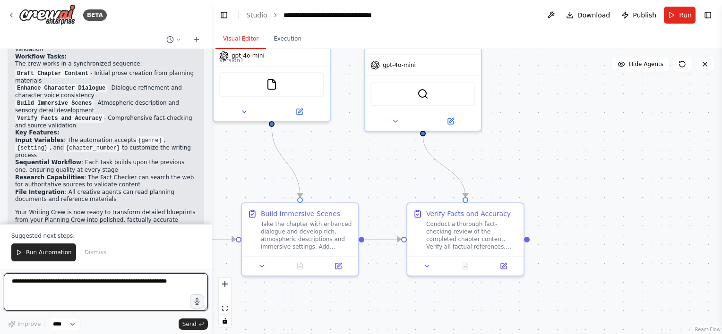
scroll to position [883, 0]
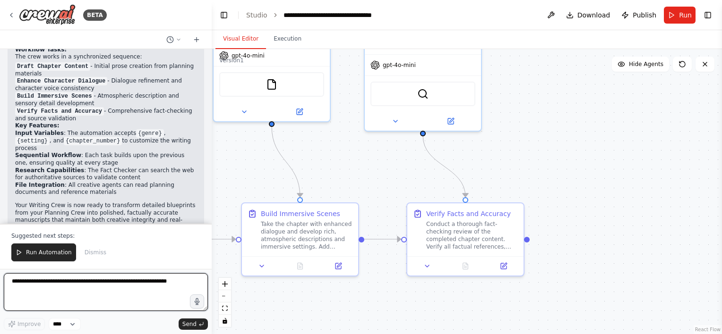
click at [101, 289] on textarea at bounding box center [106, 292] width 204 height 38
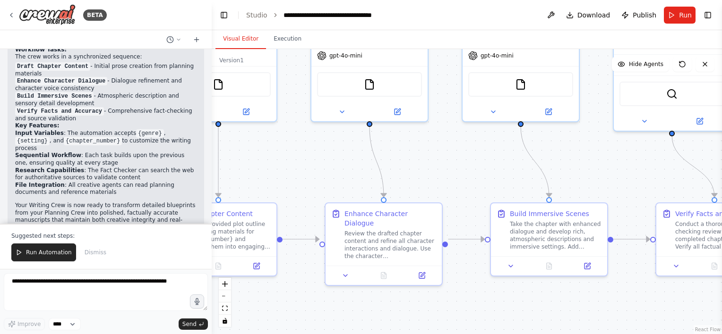
drag, startPoint x: 361, startPoint y: 161, endPoint x: 612, endPoint y: 161, distance: 251.2
click at [612, 161] on div ".deletable-edge-delete-btn { width: 20px; height: 20px; border: 0px solid #ffff…" at bounding box center [467, 191] width 510 height 285
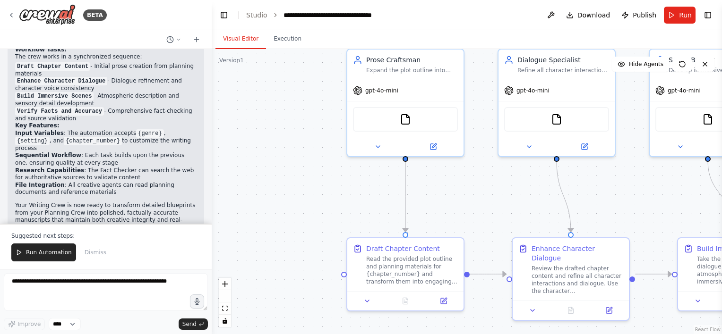
drag, startPoint x: 468, startPoint y: 189, endPoint x: 455, endPoint y: 174, distance: 19.5
click at [453, 183] on div ".deletable-edge-delete-btn { width: 20px; height: 20px; border: 0px solid #ffff…" at bounding box center [467, 191] width 510 height 285
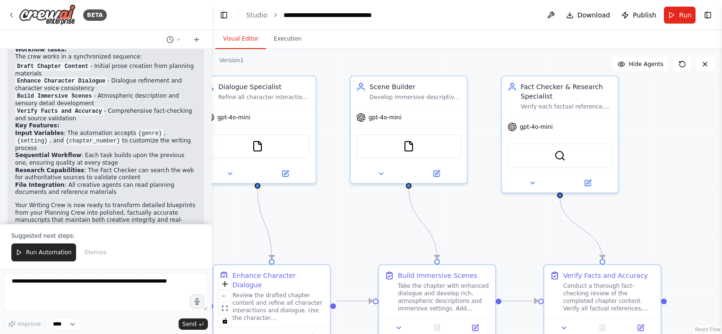
drag, startPoint x: 646, startPoint y: 204, endPoint x: 351, endPoint y: 231, distance: 296.9
click at [351, 231] on div ".deletable-edge-delete-btn { width: 20px; height: 20px; border: 0px solid #ffff…" at bounding box center [467, 191] width 510 height 285
click at [680, 18] on span "Run" at bounding box center [685, 14] width 13 height 9
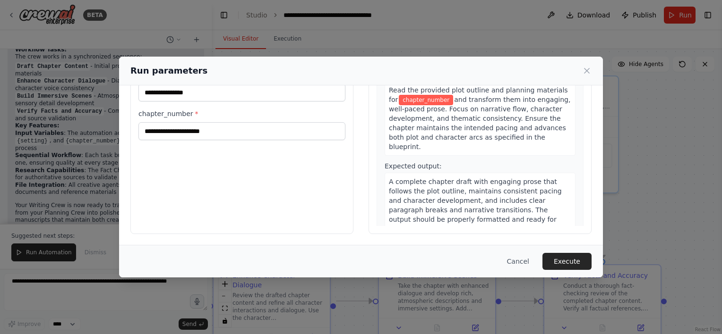
scroll to position [0, 0]
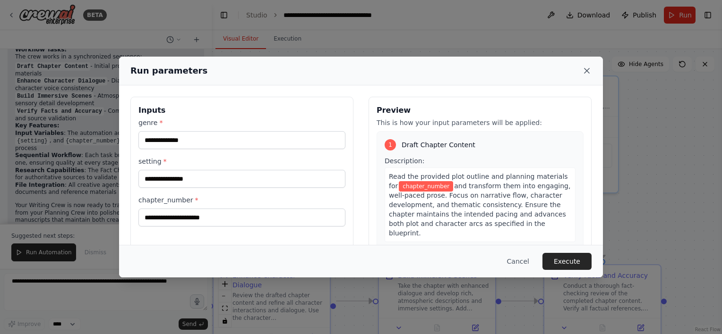
click at [583, 69] on icon at bounding box center [586, 70] width 9 height 9
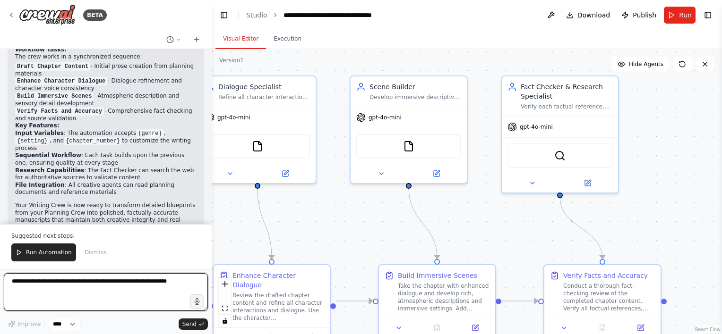
click at [51, 290] on textarea at bounding box center [106, 292] width 204 height 38
paste textarea "**********"
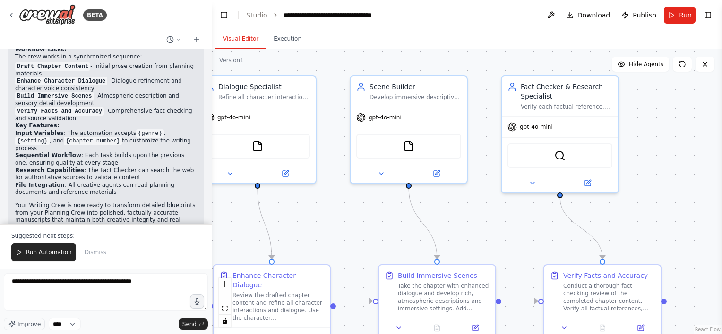
click at [721, 167] on html "BETA 02:24 AM ▶ Thought process I'll help you build this Writing Crew automatio…" at bounding box center [361, 167] width 722 height 334
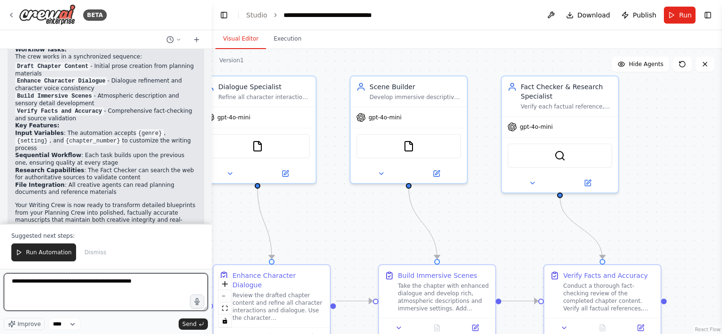
click at [31, 298] on textarea "**********" at bounding box center [106, 292] width 204 height 38
paste textarea "**********"
type textarea "**********"
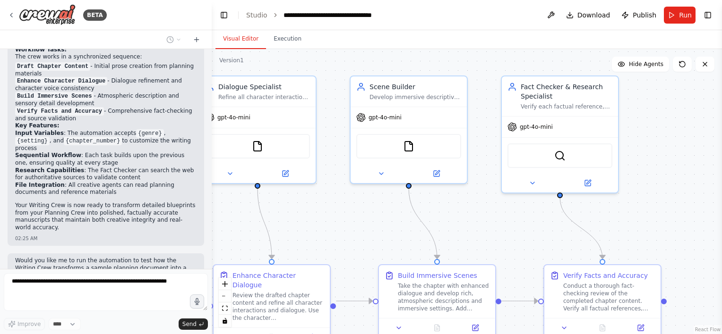
scroll to position [2265, 0]
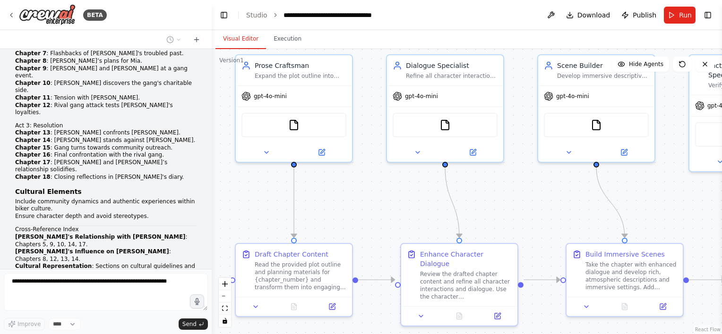
drag, startPoint x: 486, startPoint y: 210, endPoint x: 508, endPoint y: 206, distance: 22.0
click at [508, 206] on div ".deletable-edge-delete-btn { width: 20px; height: 20px; border: 0px solid #ffff…" at bounding box center [467, 191] width 510 height 285
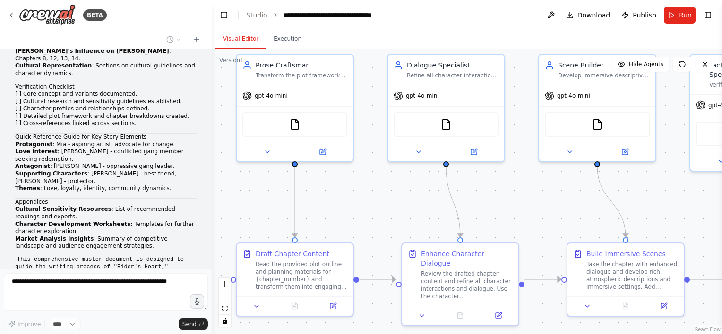
scroll to position [2493, 0]
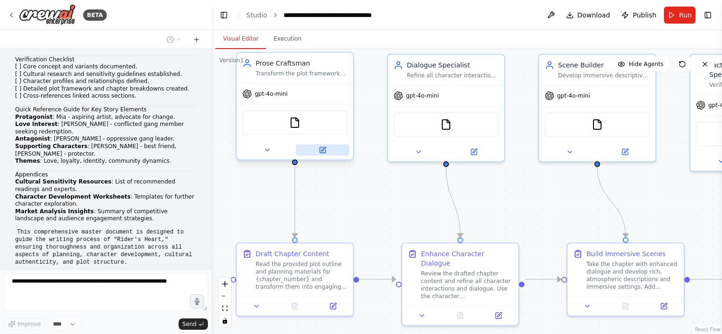
click at [324, 149] on icon at bounding box center [323, 150] width 6 height 6
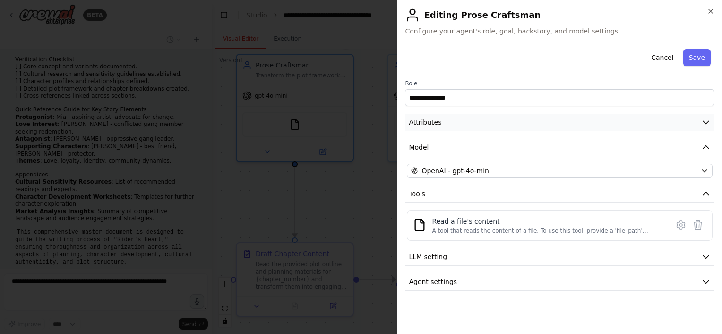
click at [469, 125] on button "Attributes" at bounding box center [559, 122] width 309 height 17
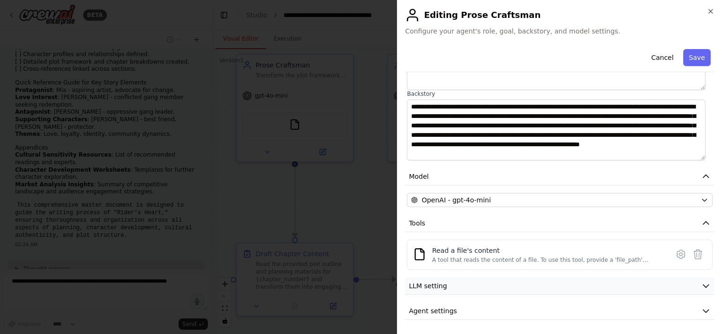
scroll to position [2548, 0]
click at [482, 308] on button "Agent settings" at bounding box center [559, 311] width 309 height 17
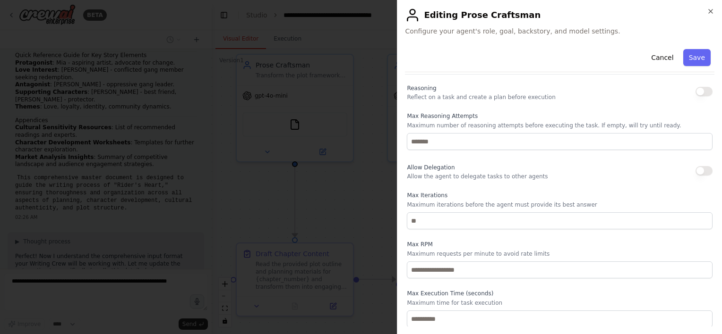
click at [347, 248] on div at bounding box center [361, 167] width 722 height 334
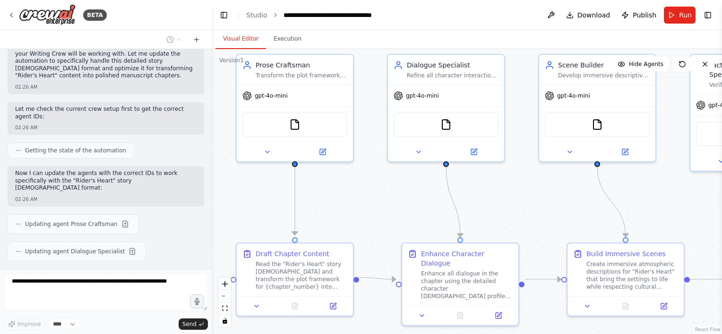
scroll to position [2765, 0]
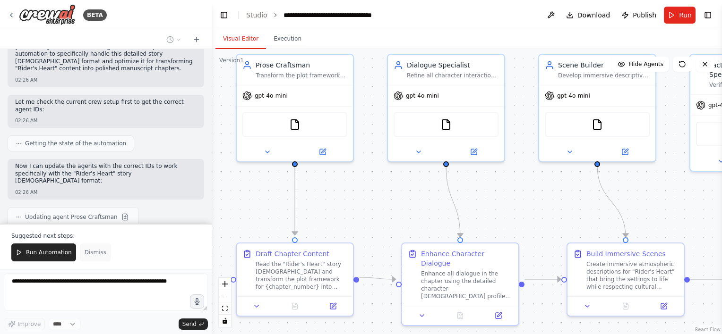
click at [91, 253] on span "Dismiss" at bounding box center [96, 253] width 22 height 8
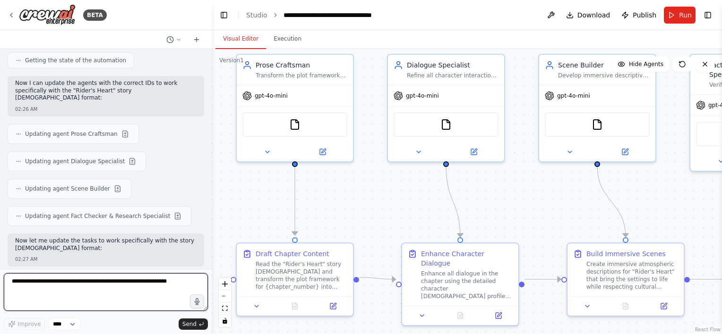
click at [42, 282] on textarea at bounding box center [106, 292] width 204 height 38
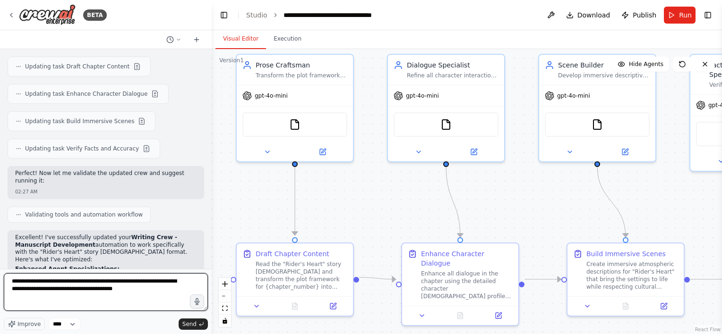
scroll to position [3073, 0]
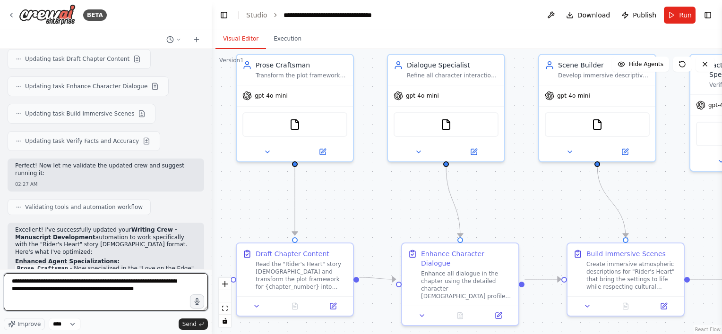
type textarea "**********"
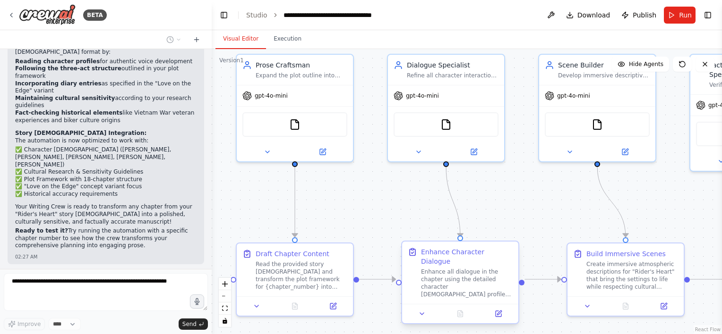
scroll to position [3421, 0]
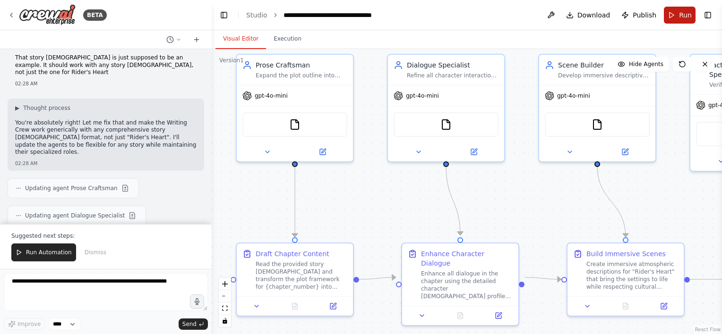
click at [682, 17] on span "Run" at bounding box center [685, 14] width 13 height 9
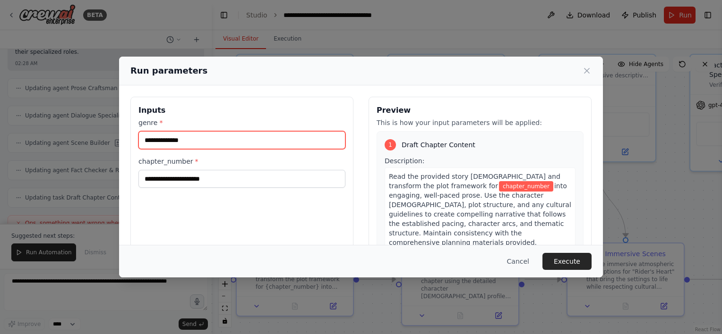
click at [169, 144] on input "genre *" at bounding box center [241, 140] width 207 height 18
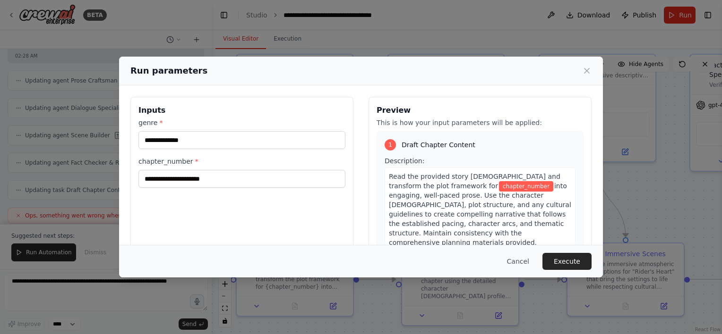
click at [256, 119] on label "genre *" at bounding box center [241, 122] width 207 height 9
click at [256, 131] on input "genre *" at bounding box center [241, 140] width 207 height 18
click at [587, 74] on icon at bounding box center [586, 70] width 9 height 9
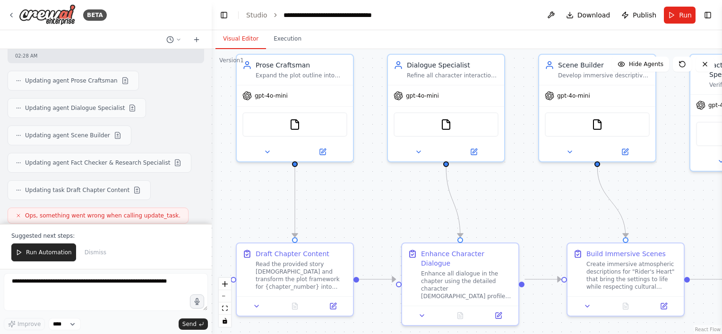
click at [216, 119] on div ".deletable-edge-delete-btn { width: 20px; height: 20px; border: 0px solid #ffff…" at bounding box center [467, 191] width 510 height 285
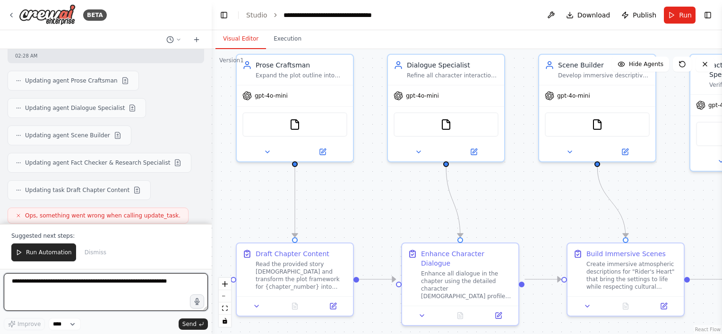
click at [55, 288] on textarea at bounding box center [106, 292] width 204 height 38
